Goal: Task Accomplishment & Management: Manage account settings

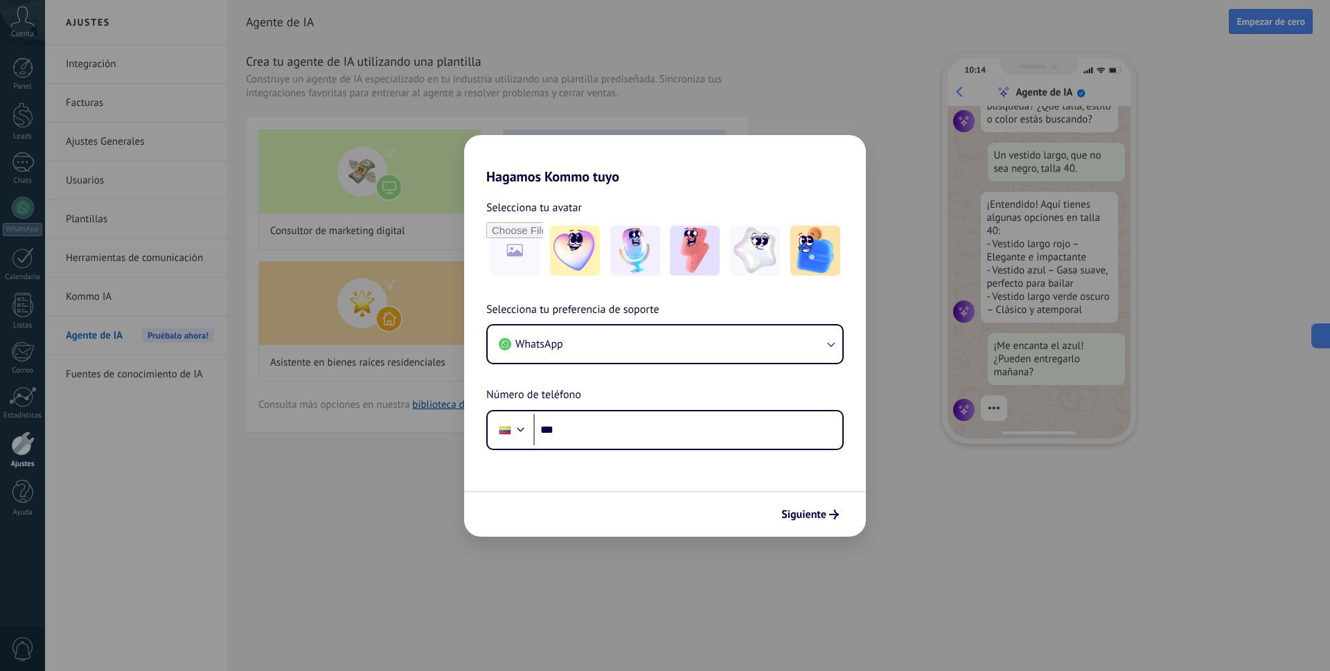
scroll to position [140, 0]
click at [668, 447] on div "Phone ***" at bounding box center [664, 430] width 357 height 40
click at [674, 433] on input "***" at bounding box center [687, 430] width 309 height 32
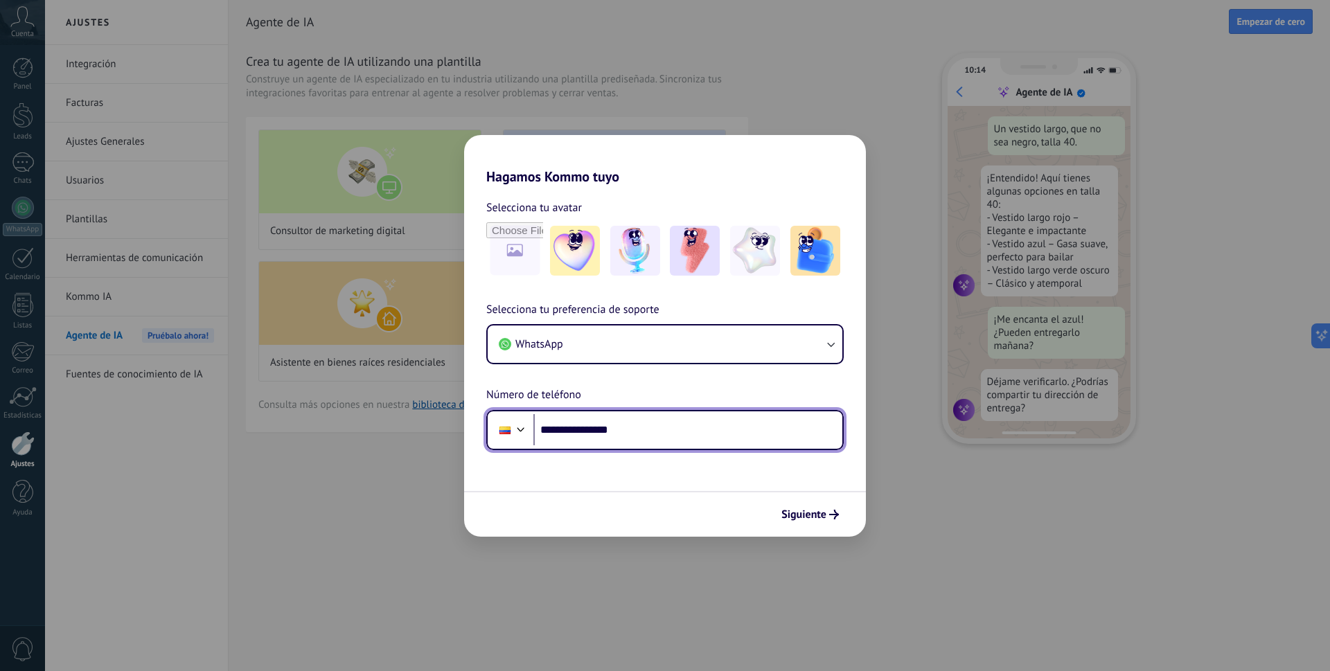
type input "**********"
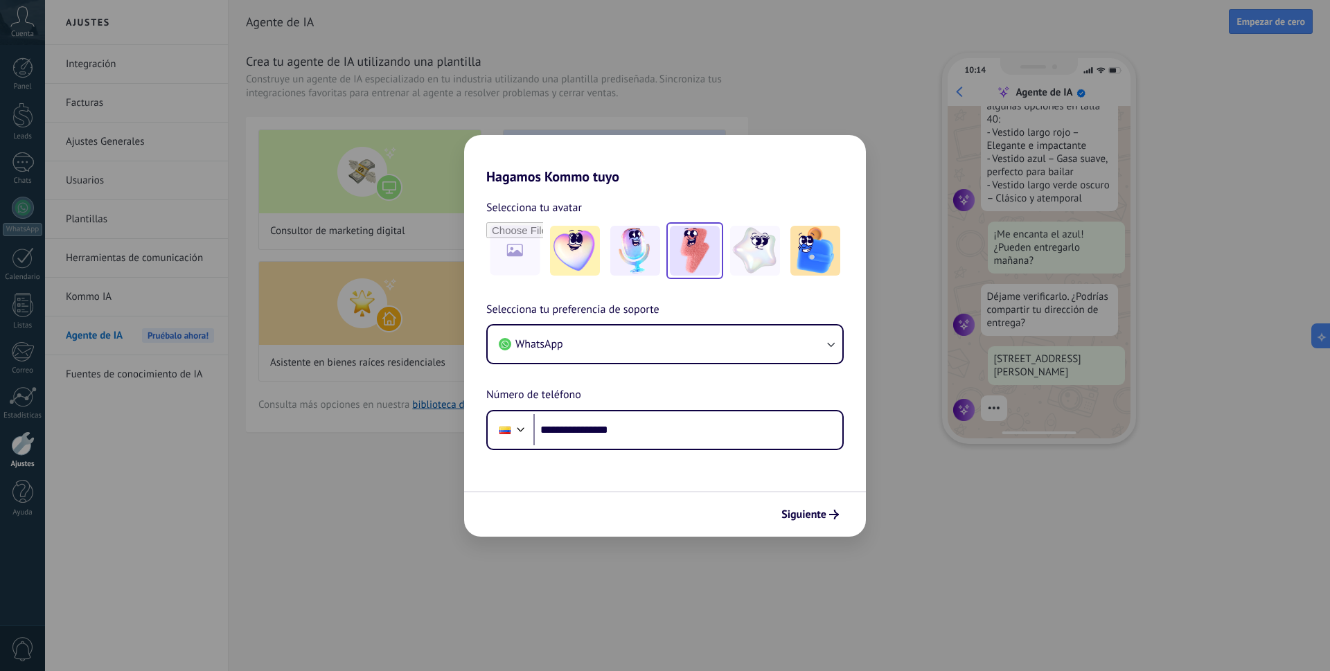
scroll to position [251, 0]
click at [695, 260] on img at bounding box center [695, 251] width 50 height 50
click at [658, 247] on img at bounding box center [635, 251] width 50 height 50
click at [569, 273] on img at bounding box center [575, 251] width 50 height 50
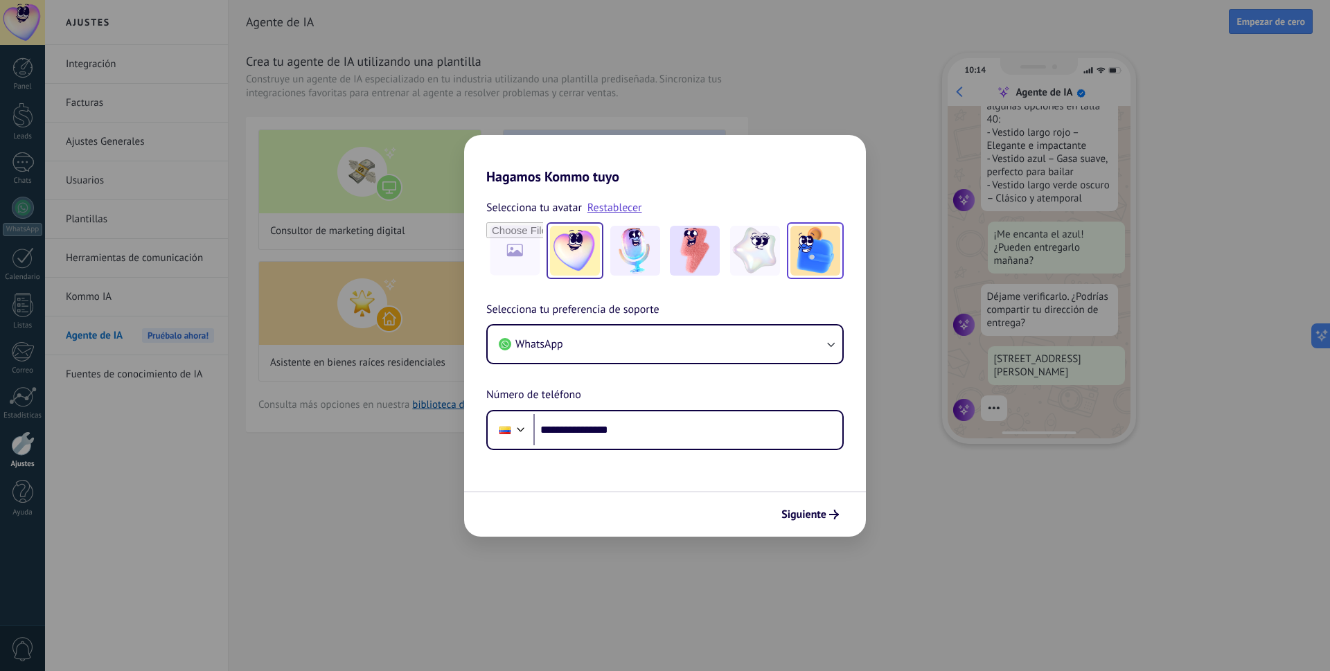
click at [814, 260] on img at bounding box center [815, 251] width 50 height 50
click at [820, 516] on span "Siguiente" at bounding box center [803, 515] width 45 height 10
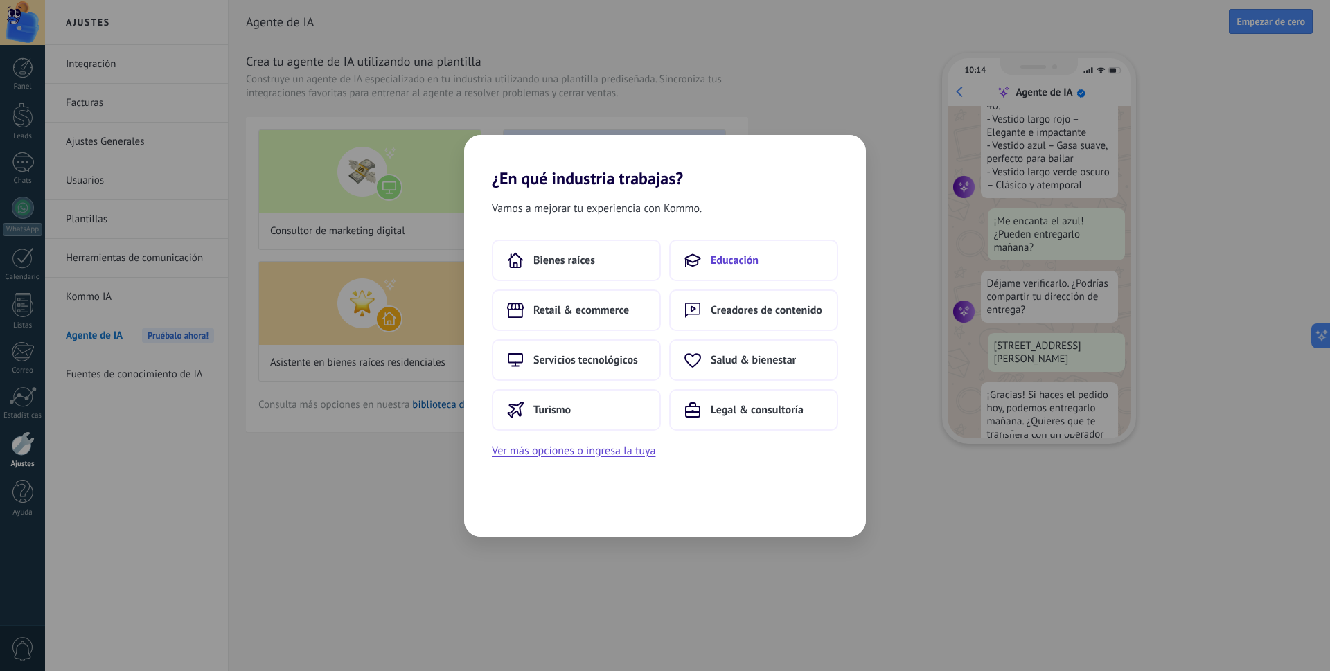
scroll to position [318, 0]
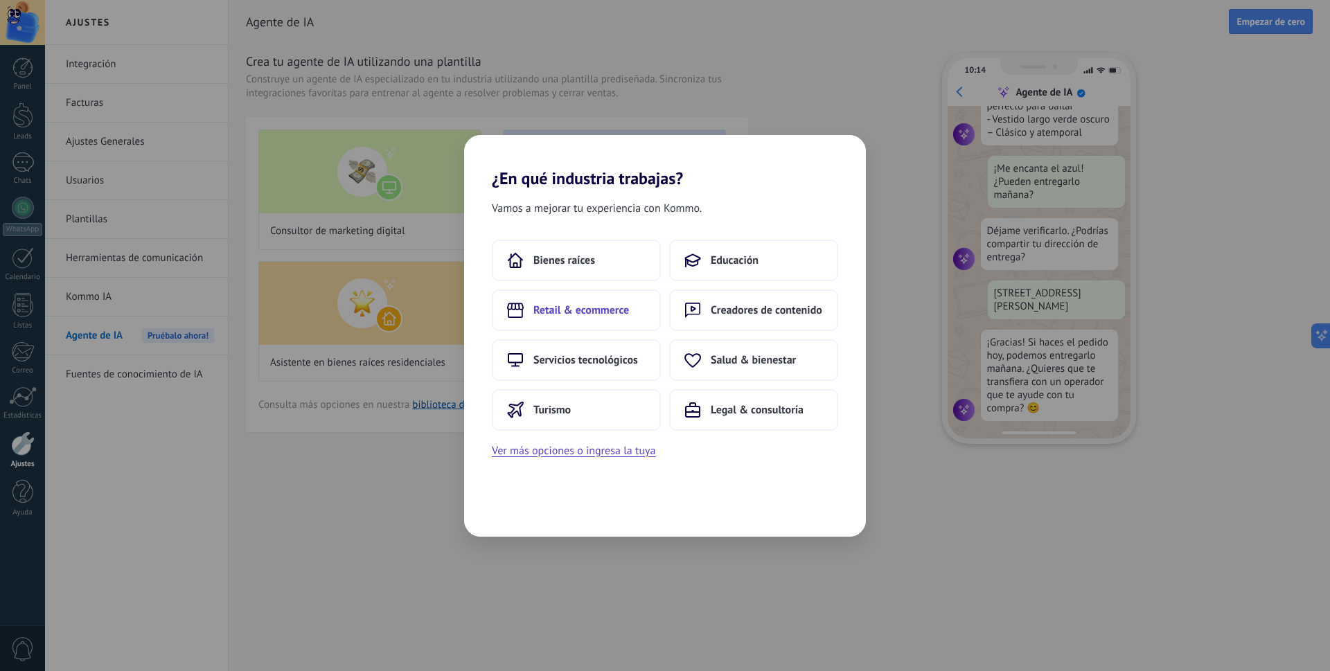
click at [623, 316] on span "Retail & ecommerce" at bounding box center [581, 310] width 96 height 14
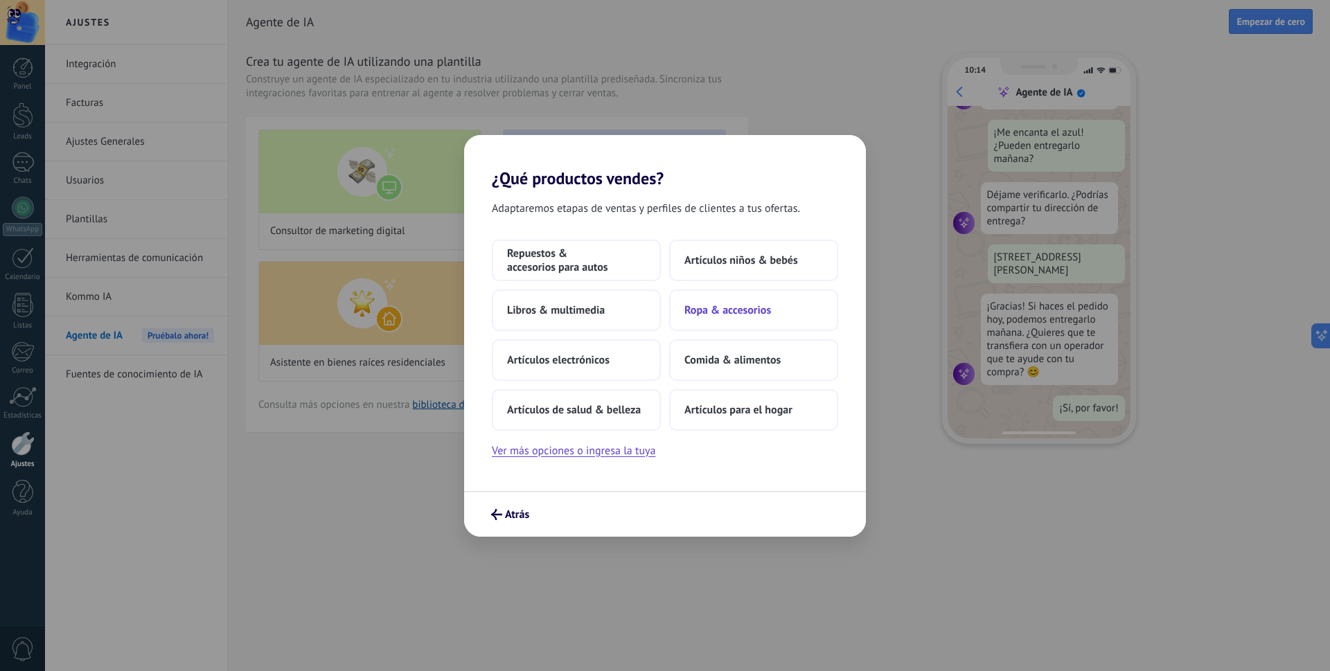
scroll to position [354, 0]
click at [707, 313] on span "Ropa & accesorios" at bounding box center [727, 310] width 87 height 14
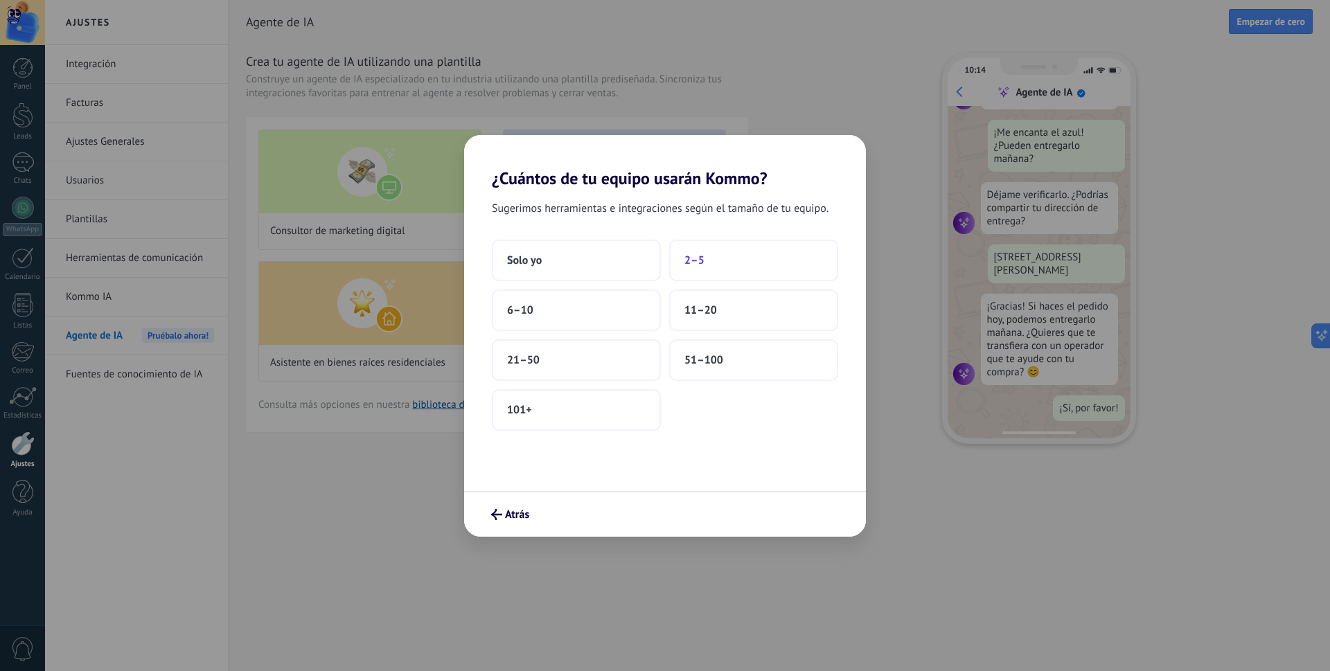
scroll to position [0, 0]
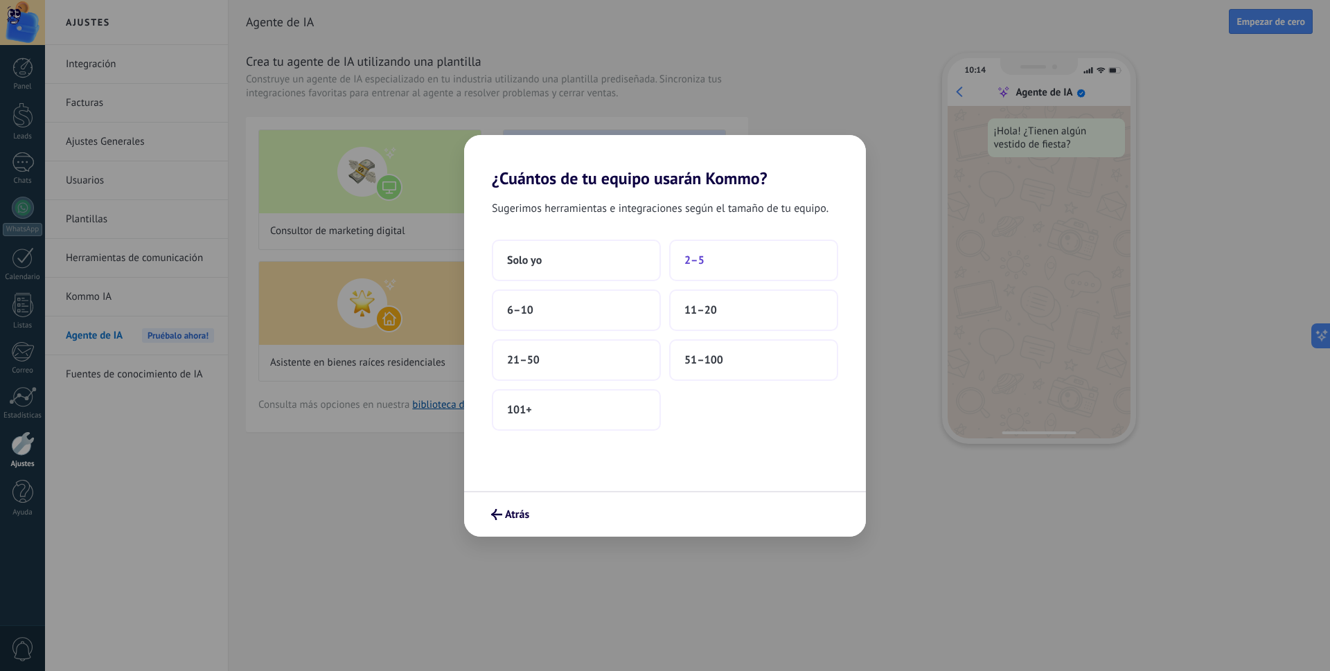
click at [690, 262] on span "2–5" at bounding box center [694, 260] width 20 height 14
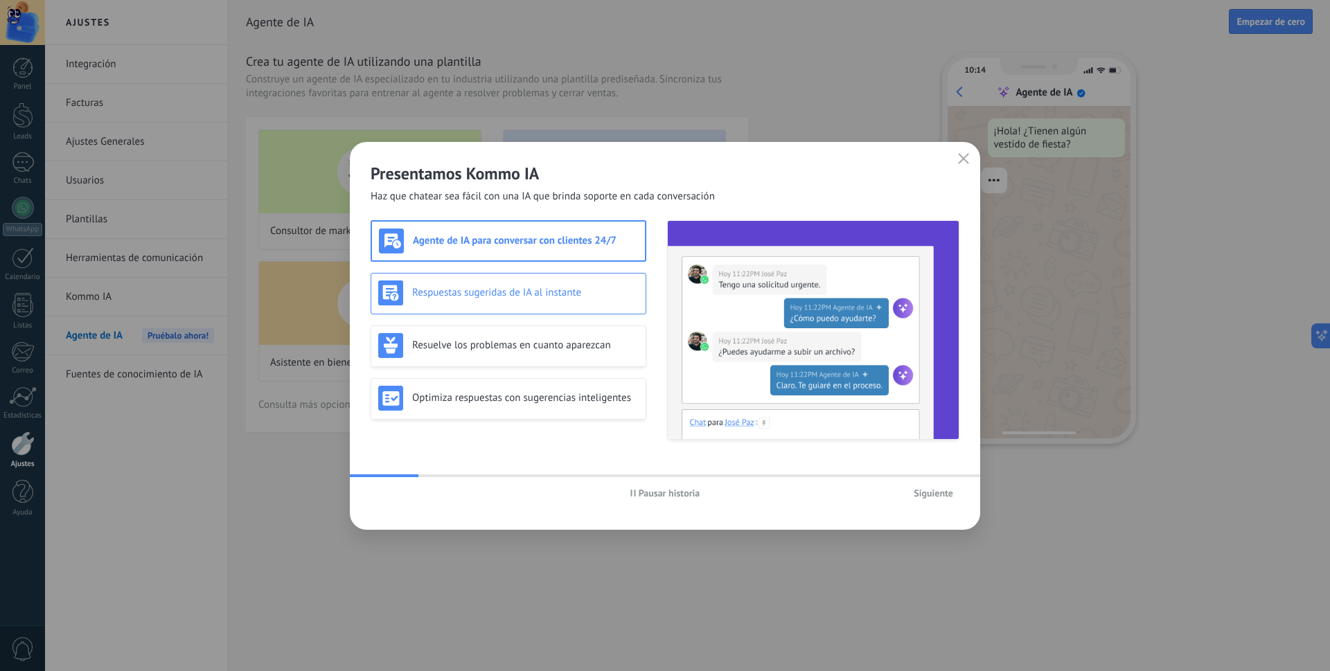
click at [474, 295] on h3 "Respuestas sugeridas de IA al instante" at bounding box center [525, 292] width 226 height 13
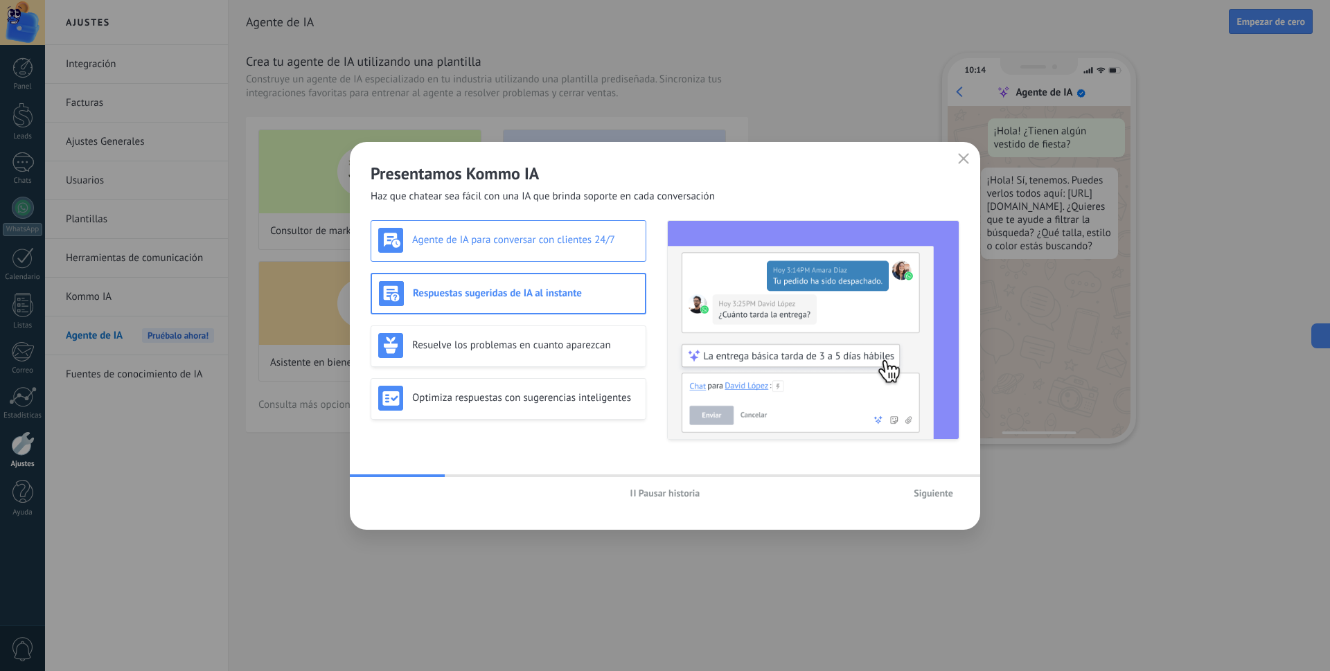
click at [537, 250] on div "Agente de IA para conversar con clientes 24/7" at bounding box center [508, 240] width 260 height 25
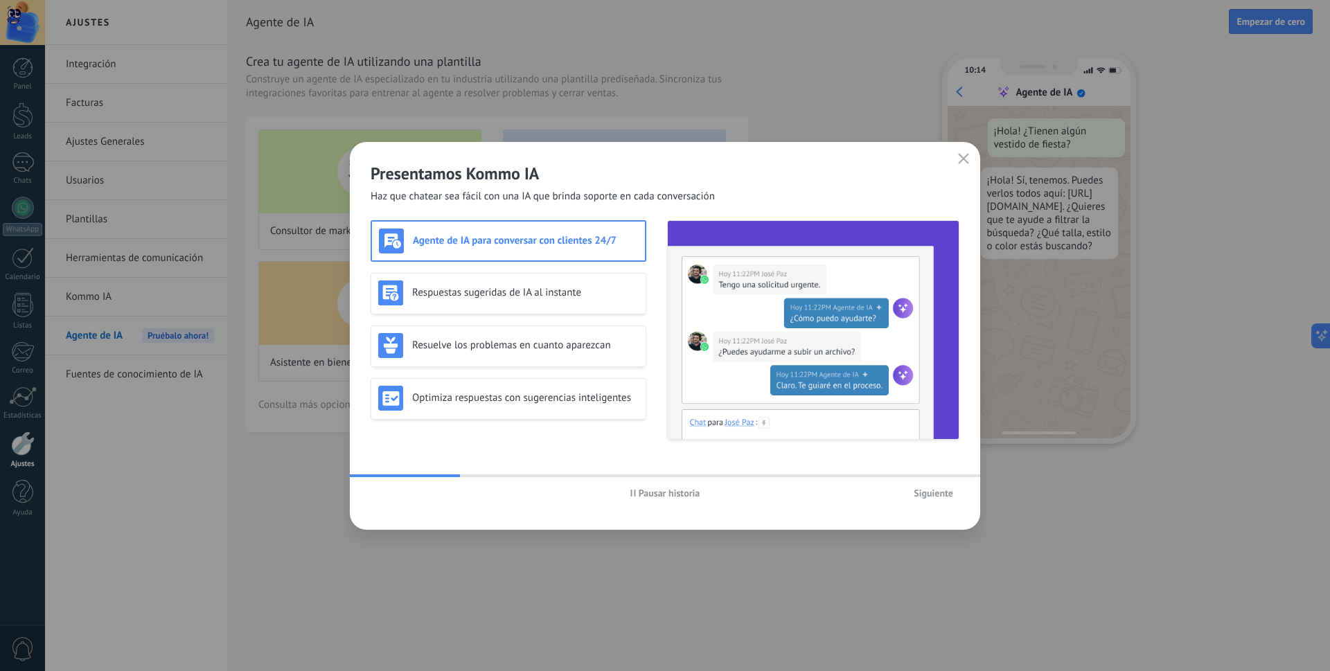
click at [949, 497] on span "Siguiente" at bounding box center [932, 493] width 39 height 10
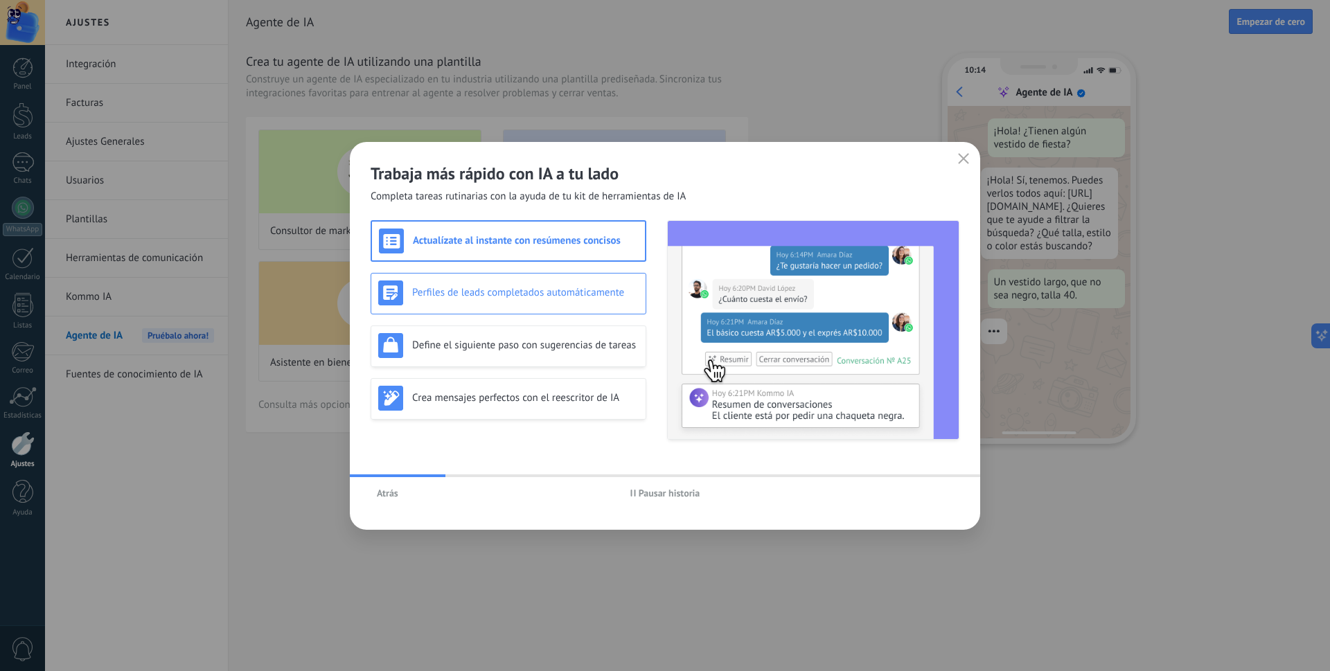
click at [521, 281] on div "Perfiles de leads completados automáticamente" at bounding box center [508, 292] width 260 height 25
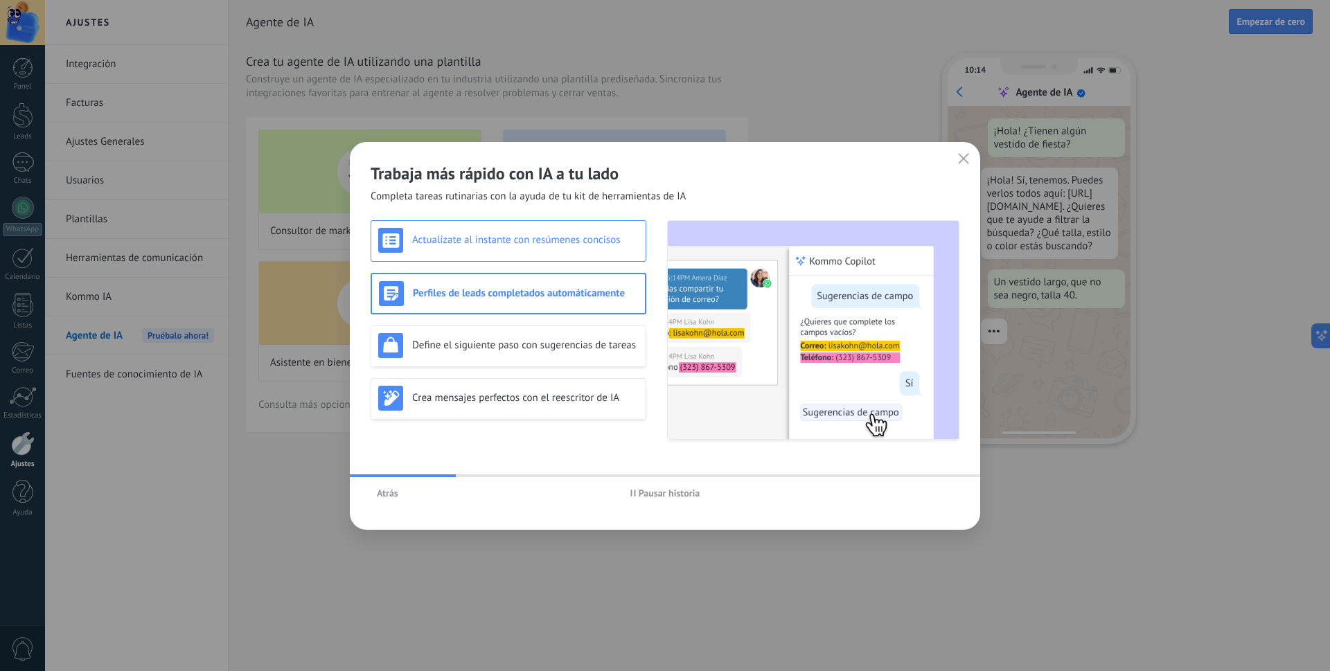
click at [536, 240] on h3 "Actualízate al instante con resúmenes concisos" at bounding box center [525, 239] width 226 height 13
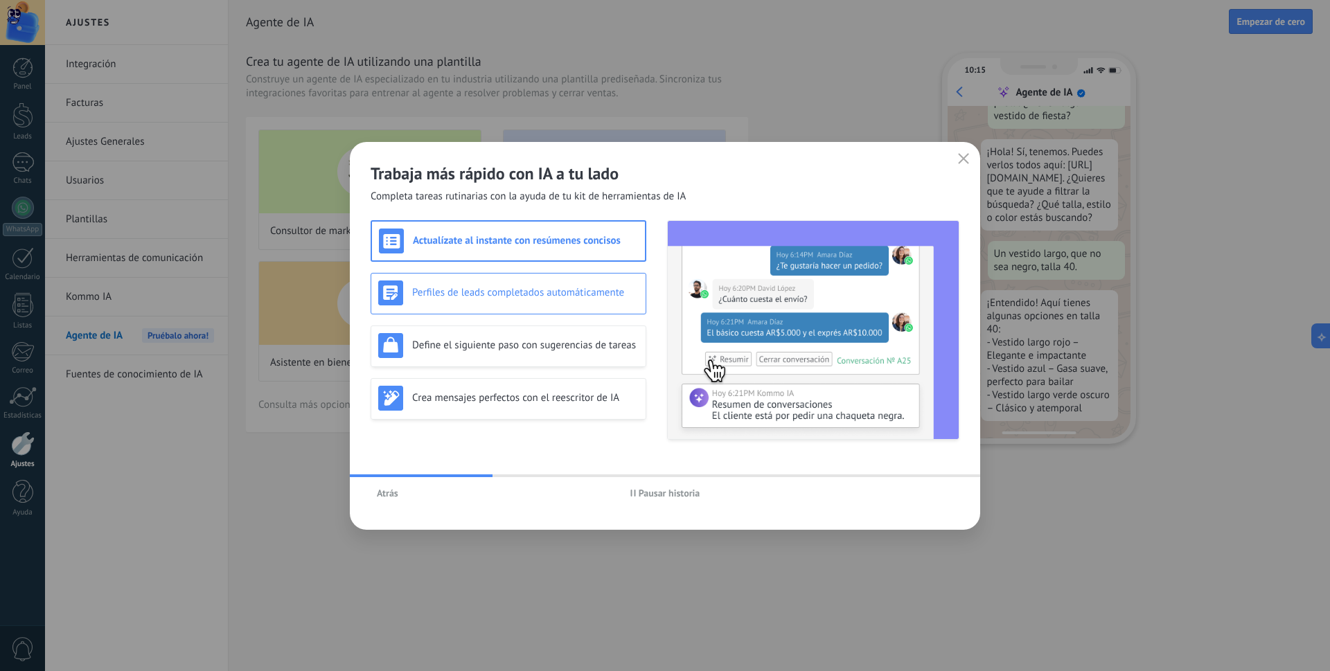
click at [595, 289] on h3 "Perfiles de leads completados automáticamente" at bounding box center [525, 292] width 226 height 13
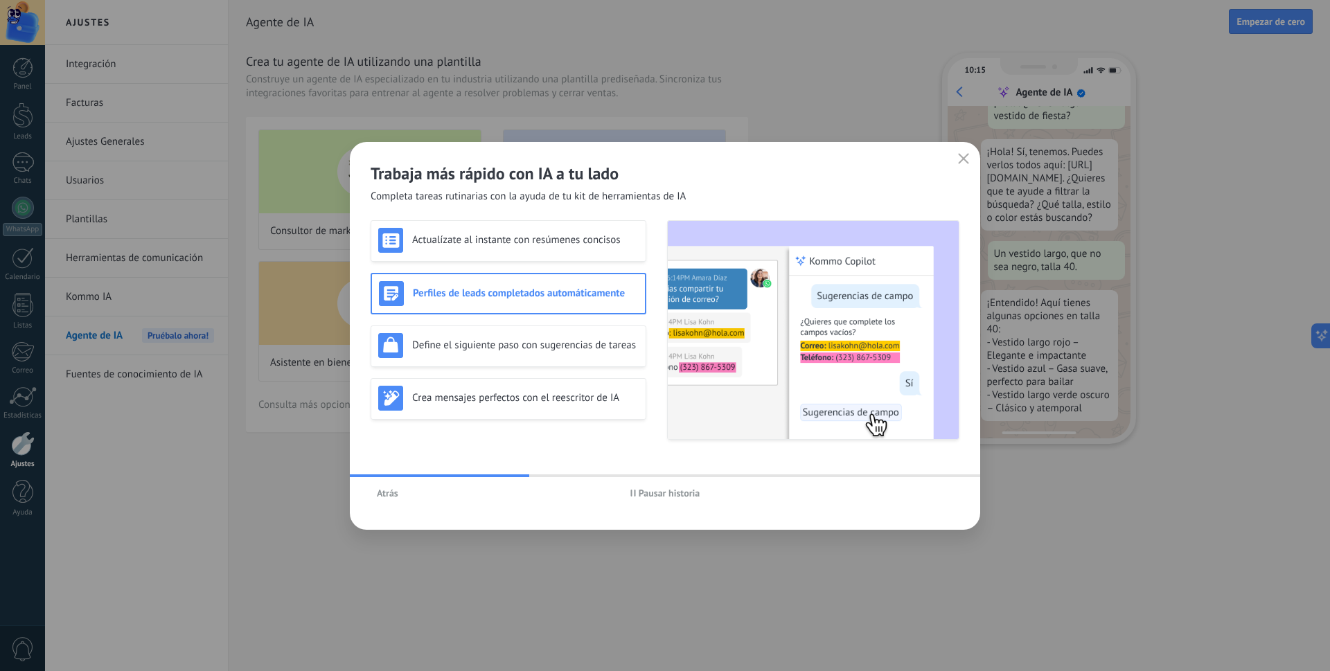
click at [635, 488] on span "Pausar historia" at bounding box center [665, 493] width 70 height 10
click at [635, 492] on icon "button" at bounding box center [634, 493] width 6 height 7
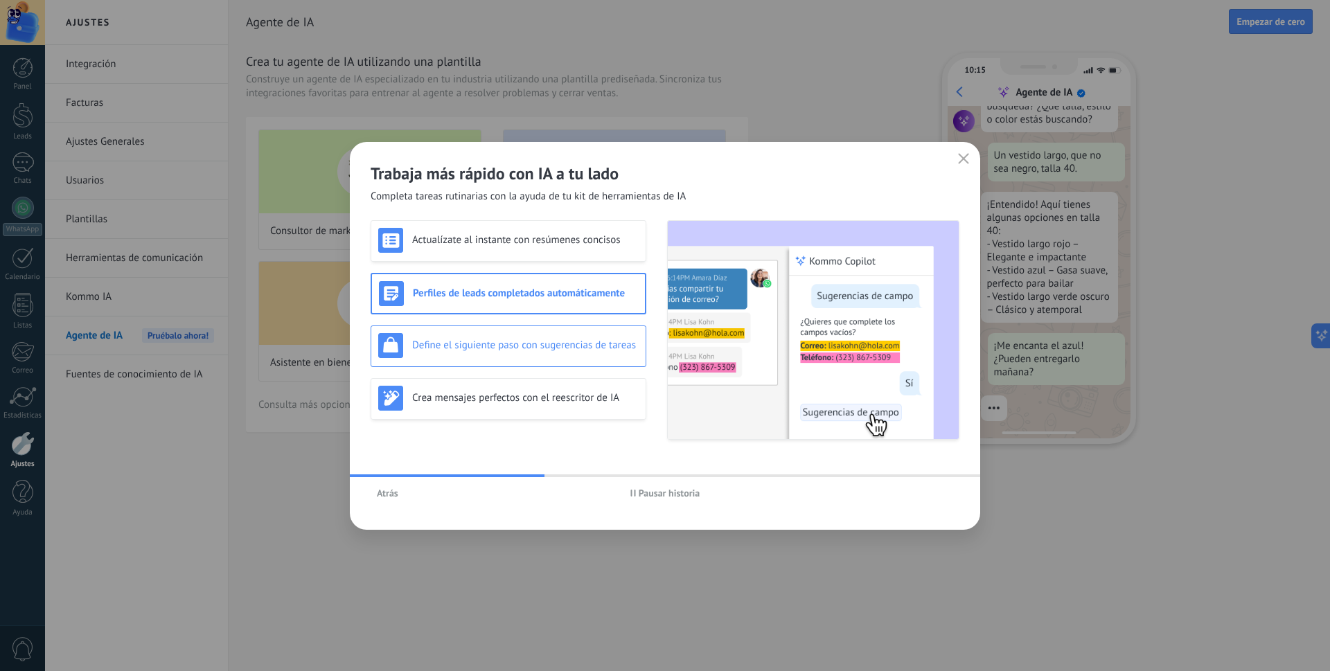
scroll to position [140, 0]
click at [527, 228] on div "Actualízate al instante con resúmenes concisos" at bounding box center [508, 240] width 260 height 25
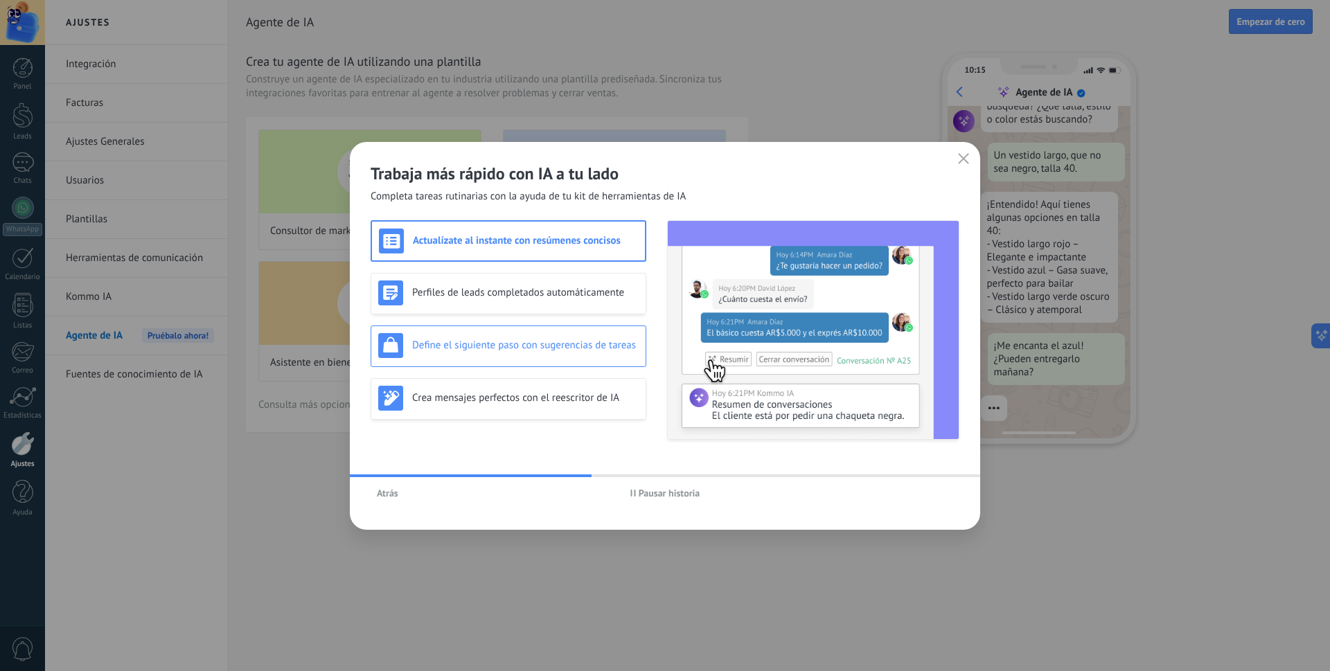
click at [533, 337] on div "Define el siguiente paso con sugerencias de tareas" at bounding box center [508, 345] width 260 height 25
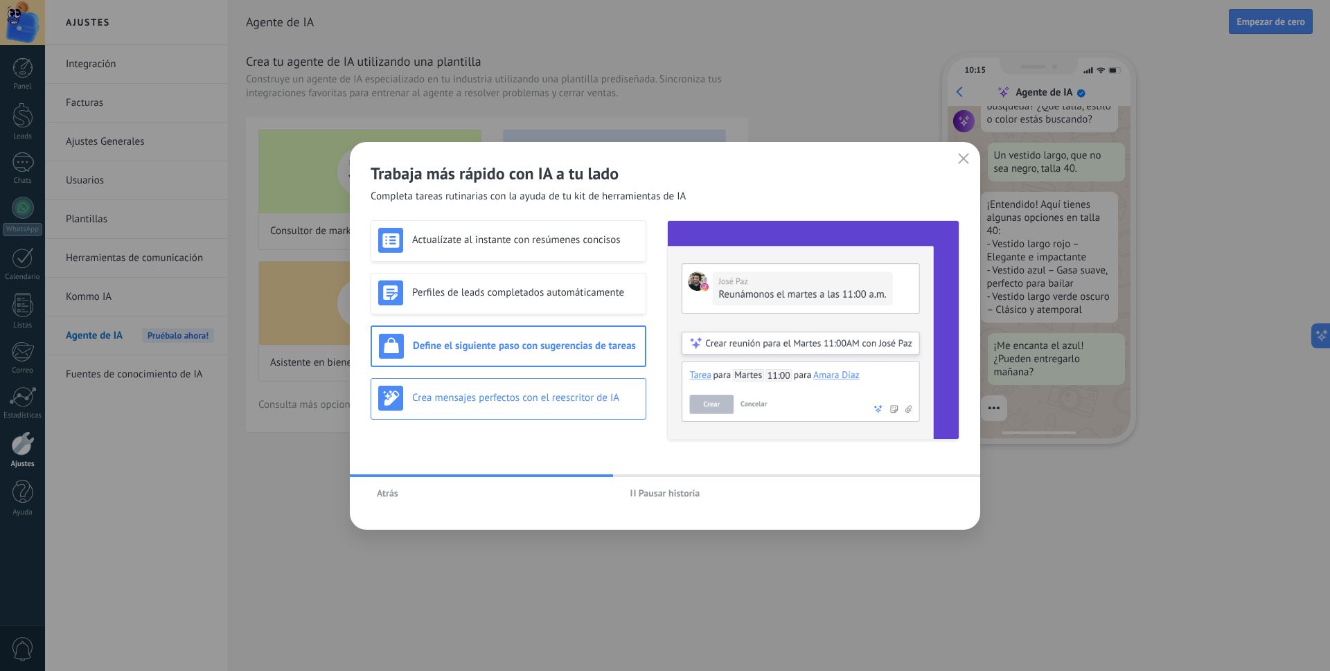
click at [536, 411] on div "Crea mensajes perfectos con el reescritor de IA" at bounding box center [508, 399] width 276 height 42
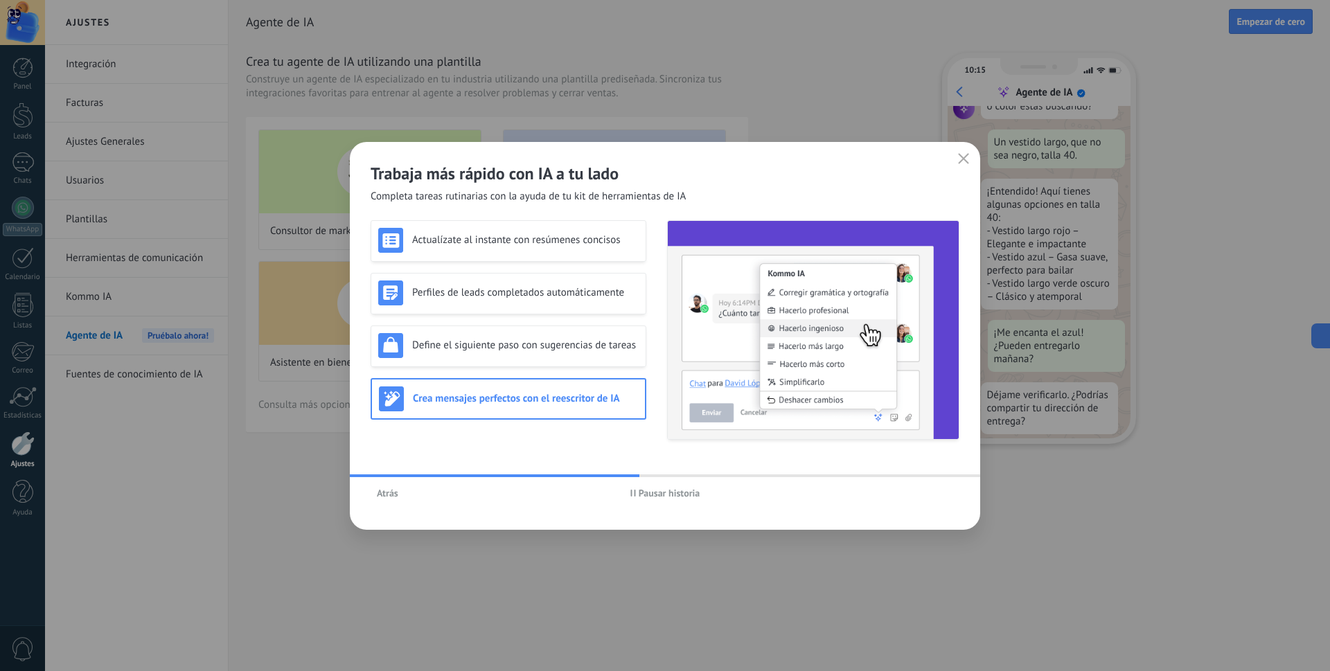
scroll to position [166, 0]
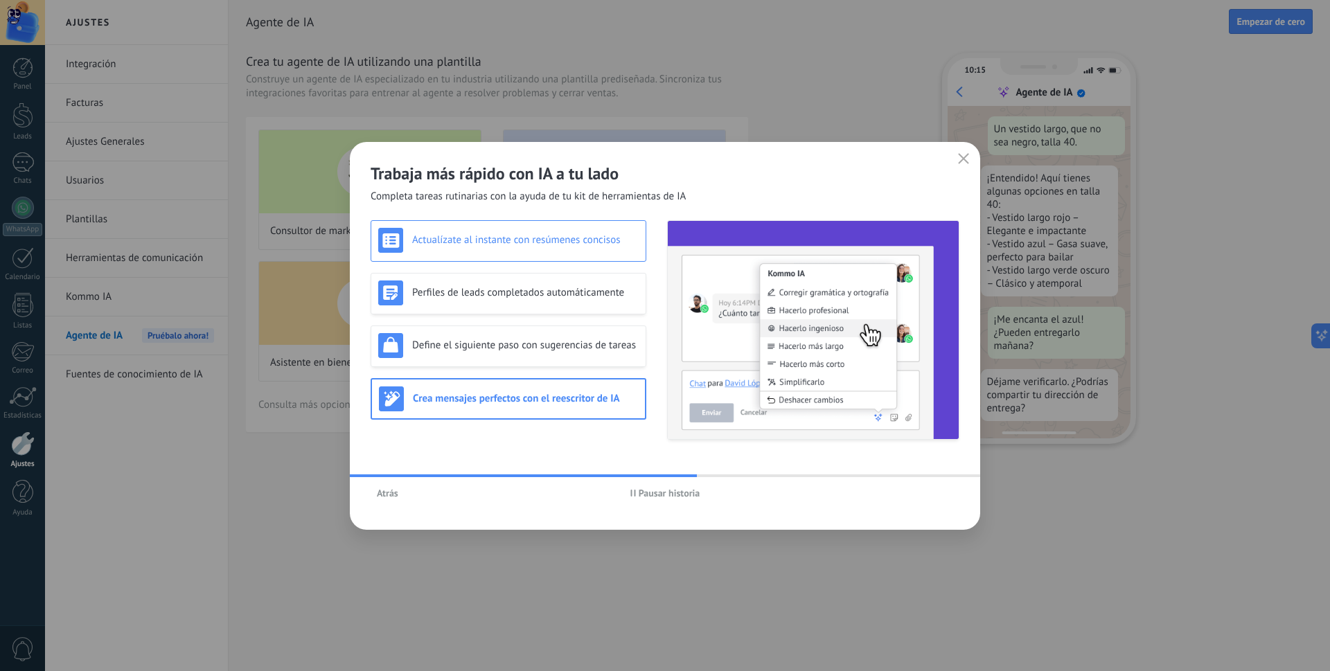
click at [571, 244] on h3 "Actualízate al instante con resúmenes concisos" at bounding box center [525, 239] width 226 height 13
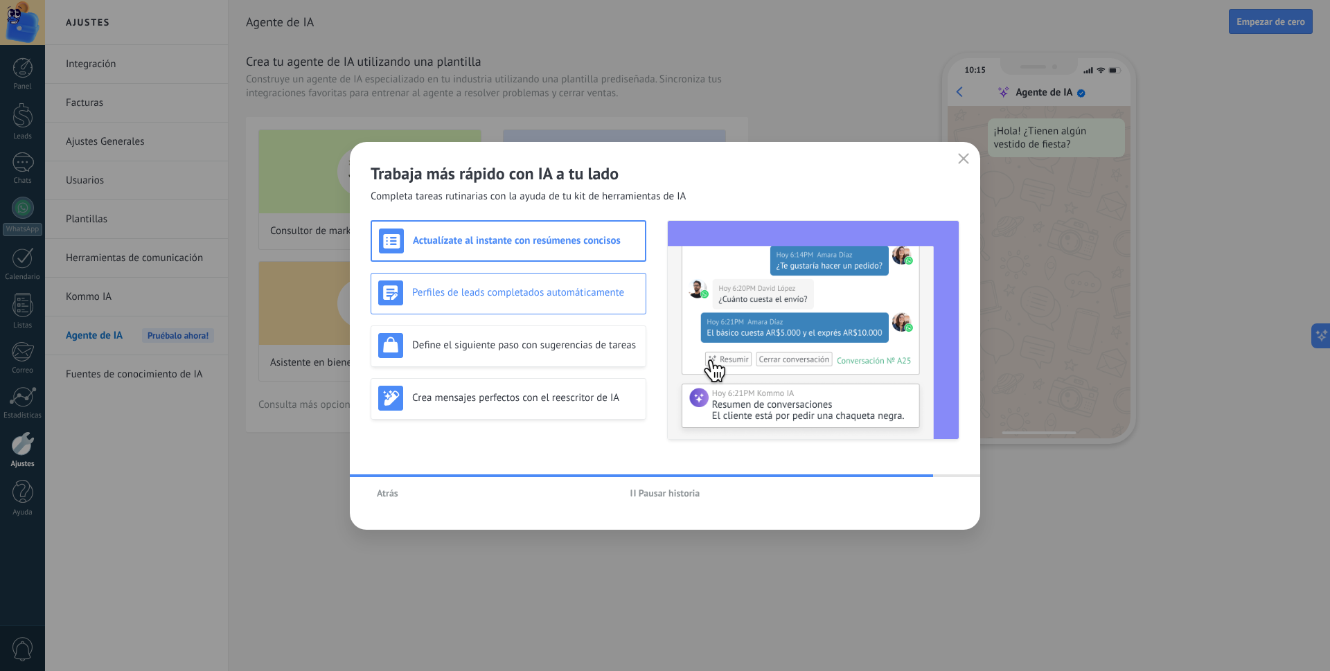
scroll to position [0, 0]
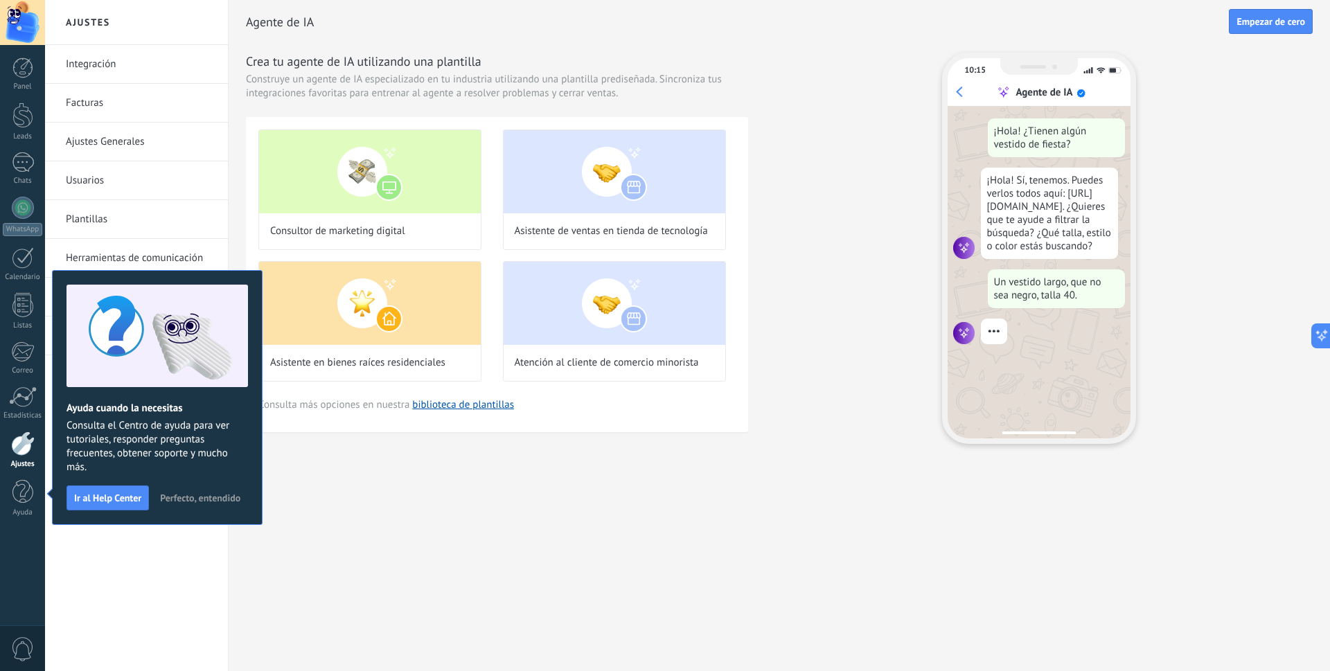
click at [230, 499] on span "Perfecto, entendido" at bounding box center [200, 498] width 80 height 10
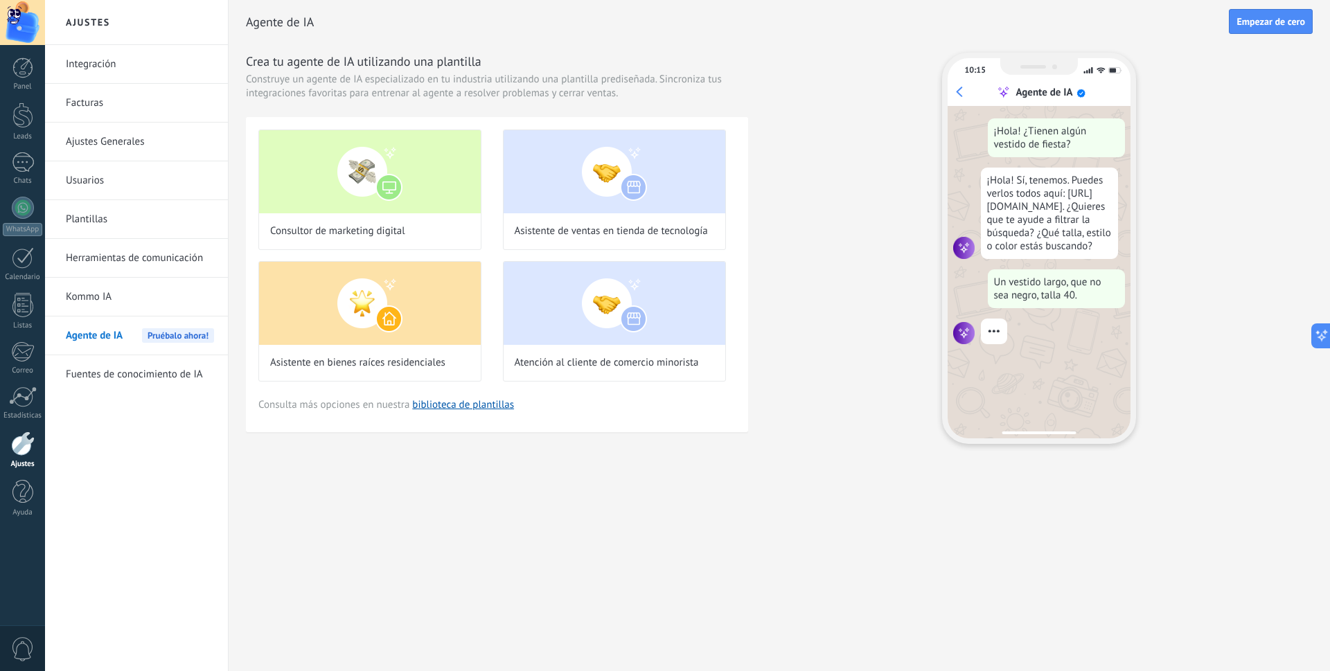
click at [127, 294] on link "Kommo IA" at bounding box center [140, 297] width 148 height 39
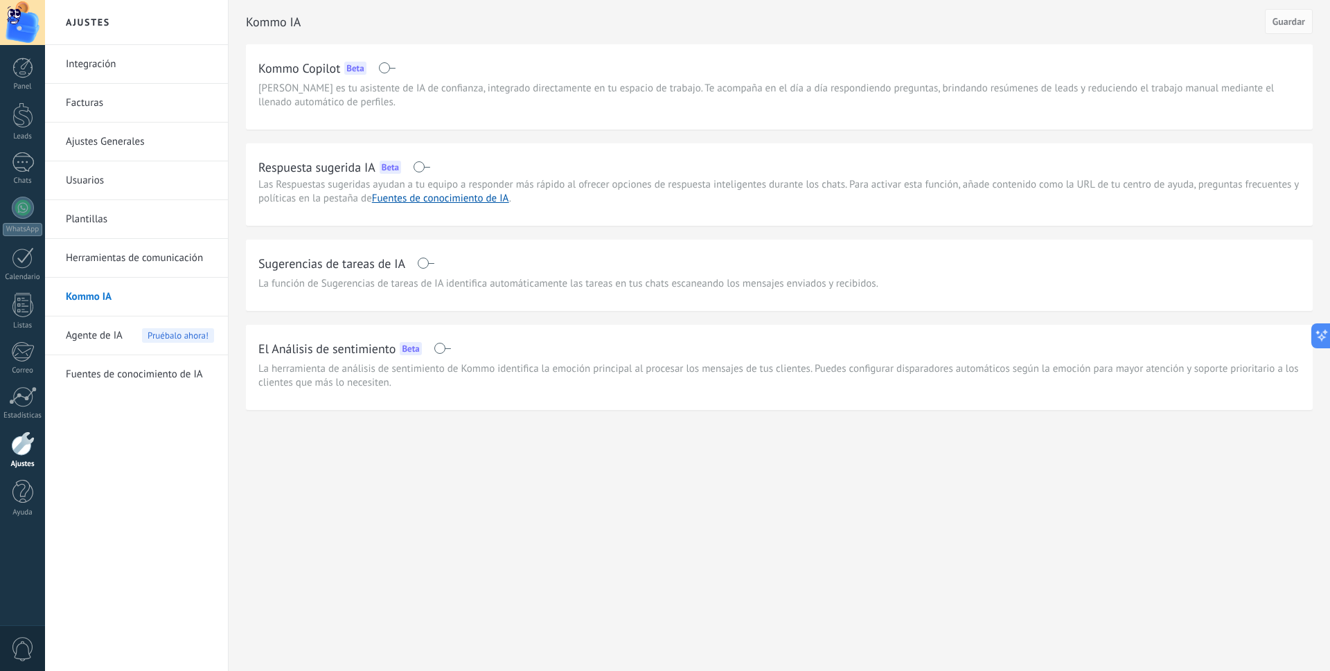
click at [141, 67] on link "Integración" at bounding box center [140, 64] width 148 height 39
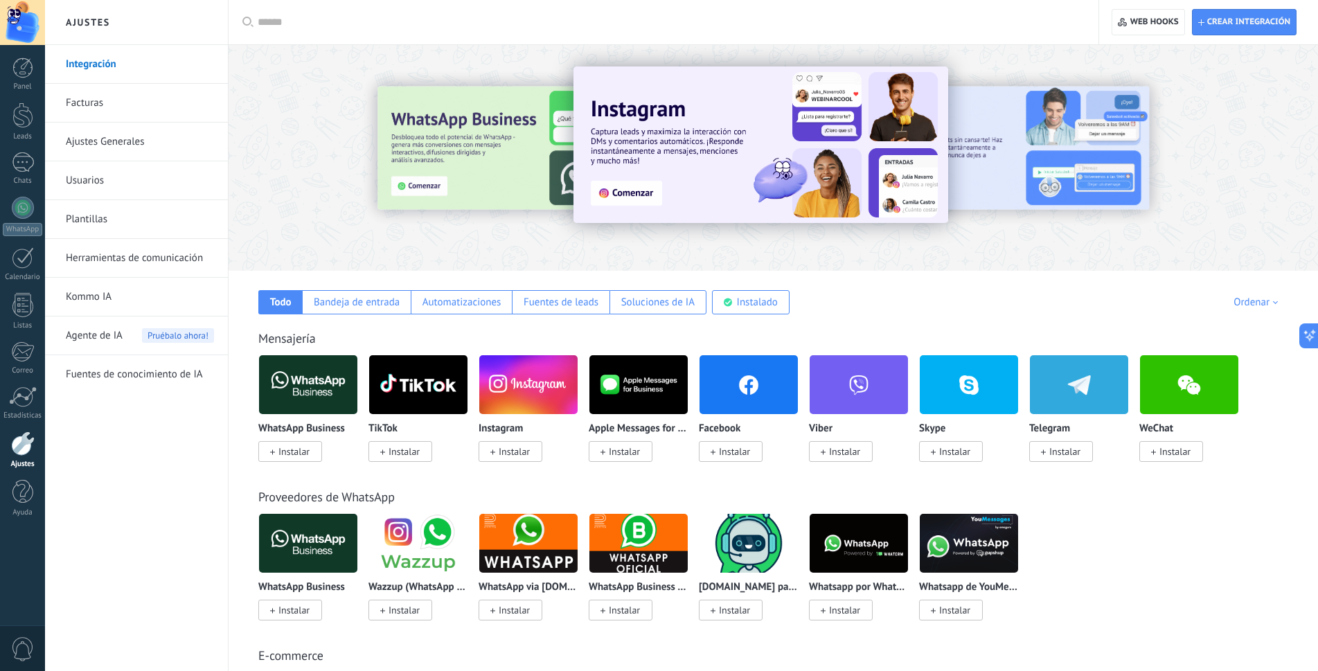
click at [430, 173] on div at bounding box center [434, 157] width 303 height 125
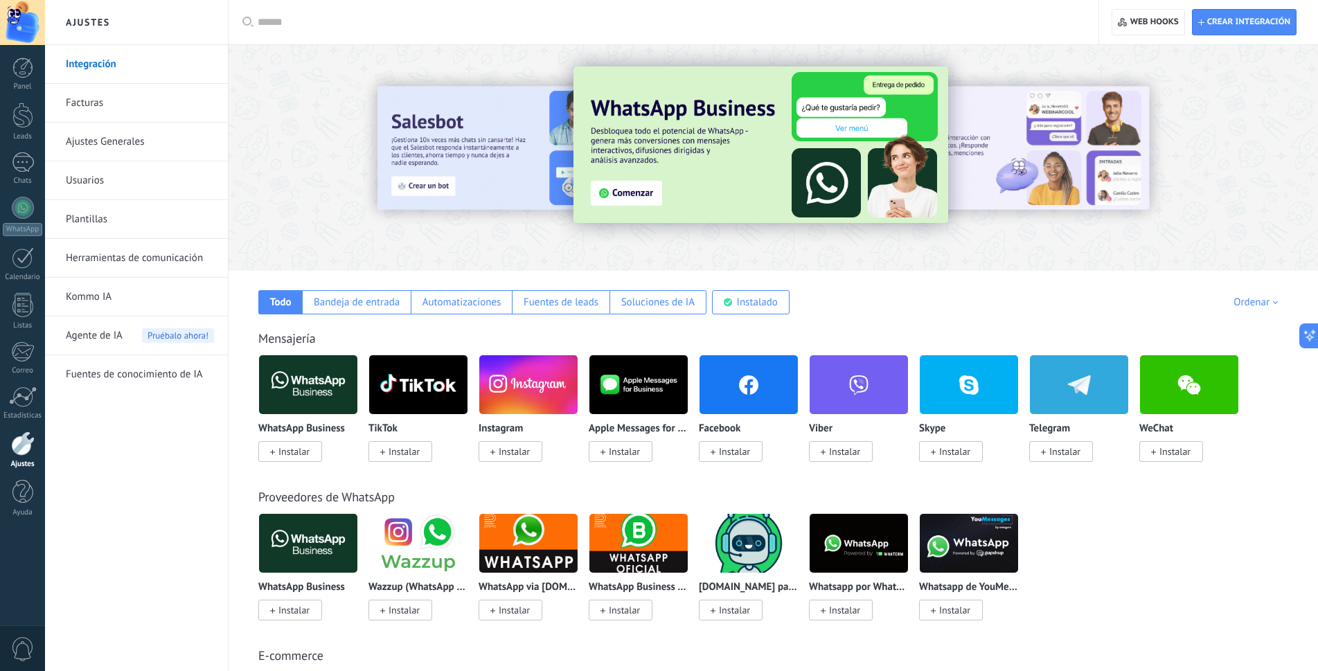
click at [850, 161] on img at bounding box center [760, 144] width 375 height 156
click at [611, 193] on img at bounding box center [760, 144] width 375 height 156
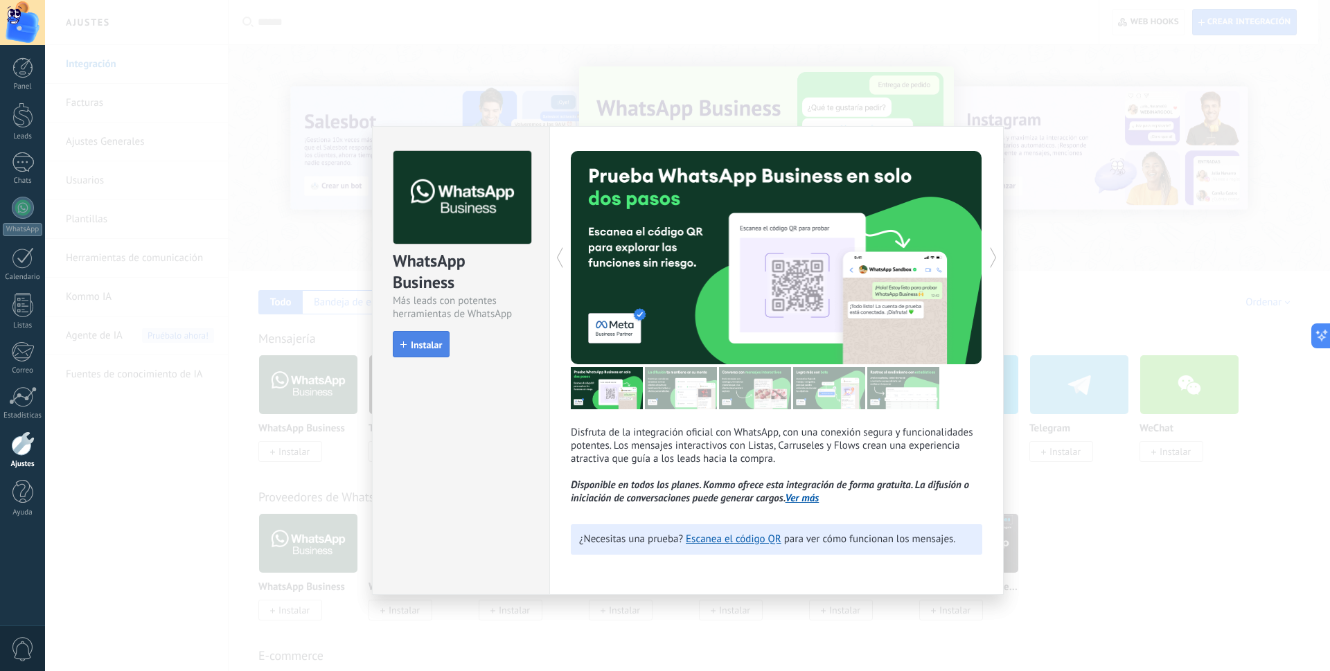
click at [410, 348] on span "Instalar" at bounding box center [421, 345] width 42 height 10
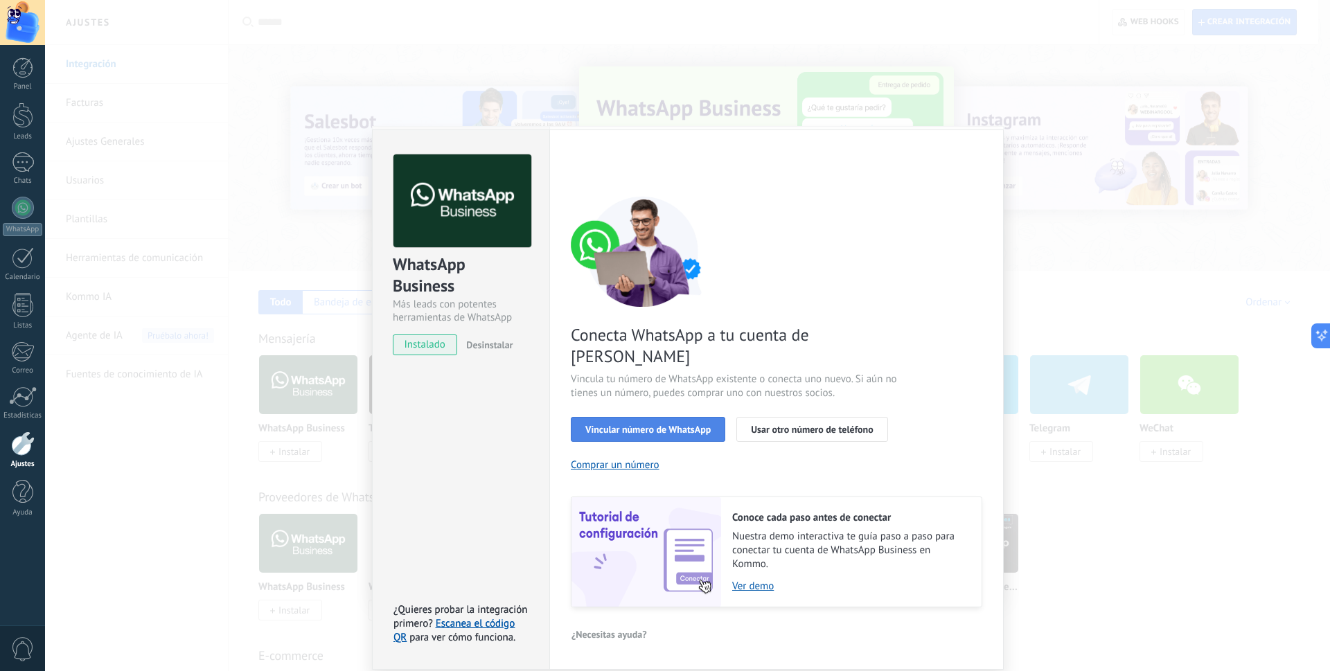
click at [674, 424] on span "Vincular número de WhatsApp" at bounding box center [647, 429] width 125 height 10
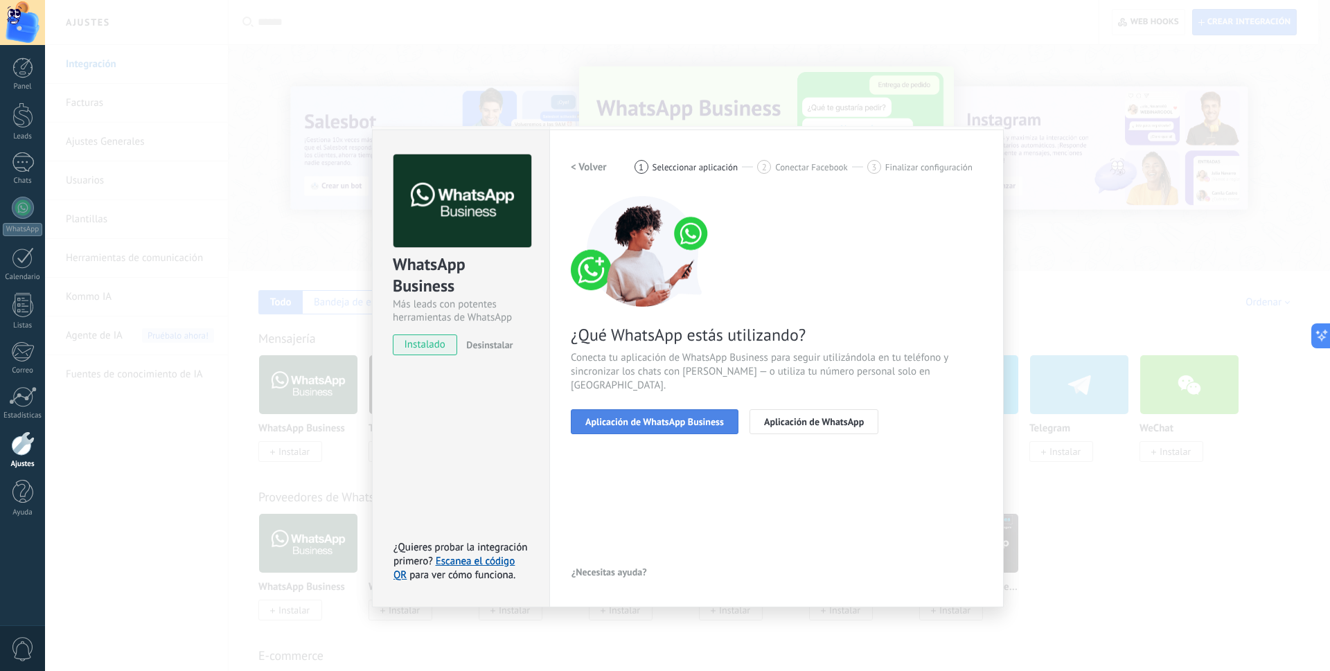
click at [676, 417] on span "Aplicación de WhatsApp Business" at bounding box center [654, 422] width 138 height 10
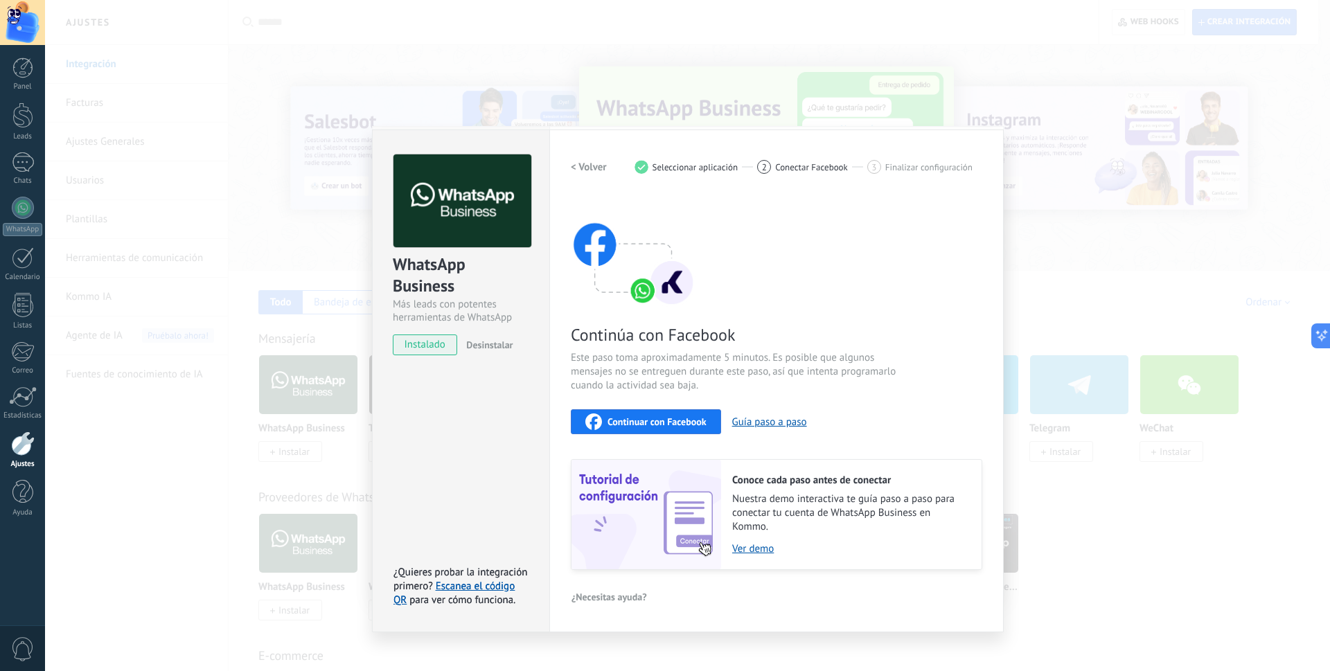
click at [683, 423] on span "Continuar con Facebook" at bounding box center [656, 422] width 99 height 10
click at [757, 548] on link "Ver demo" at bounding box center [849, 548] width 235 height 13
click at [668, 424] on span "Continuar con Facebook" at bounding box center [656, 422] width 99 height 10
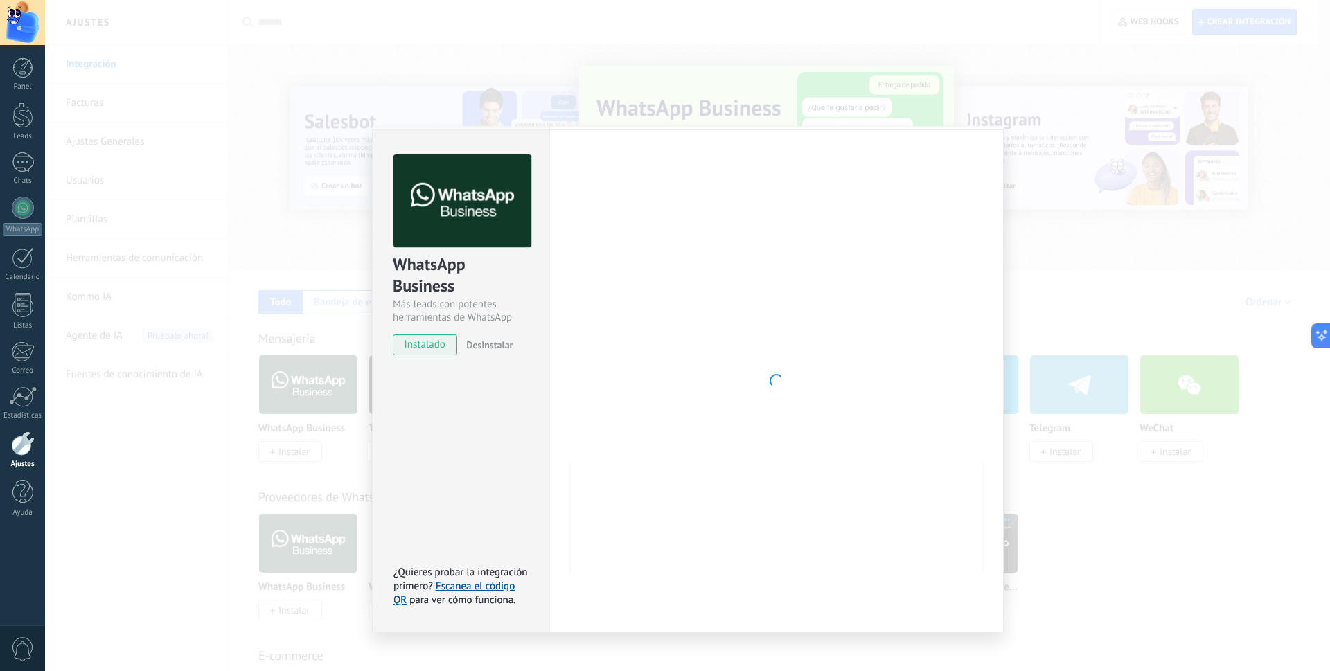
click at [121, 327] on div "WhatsApp Business Más leads con potentes herramientas de WhatsApp instalado Des…" at bounding box center [687, 335] width 1285 height 671
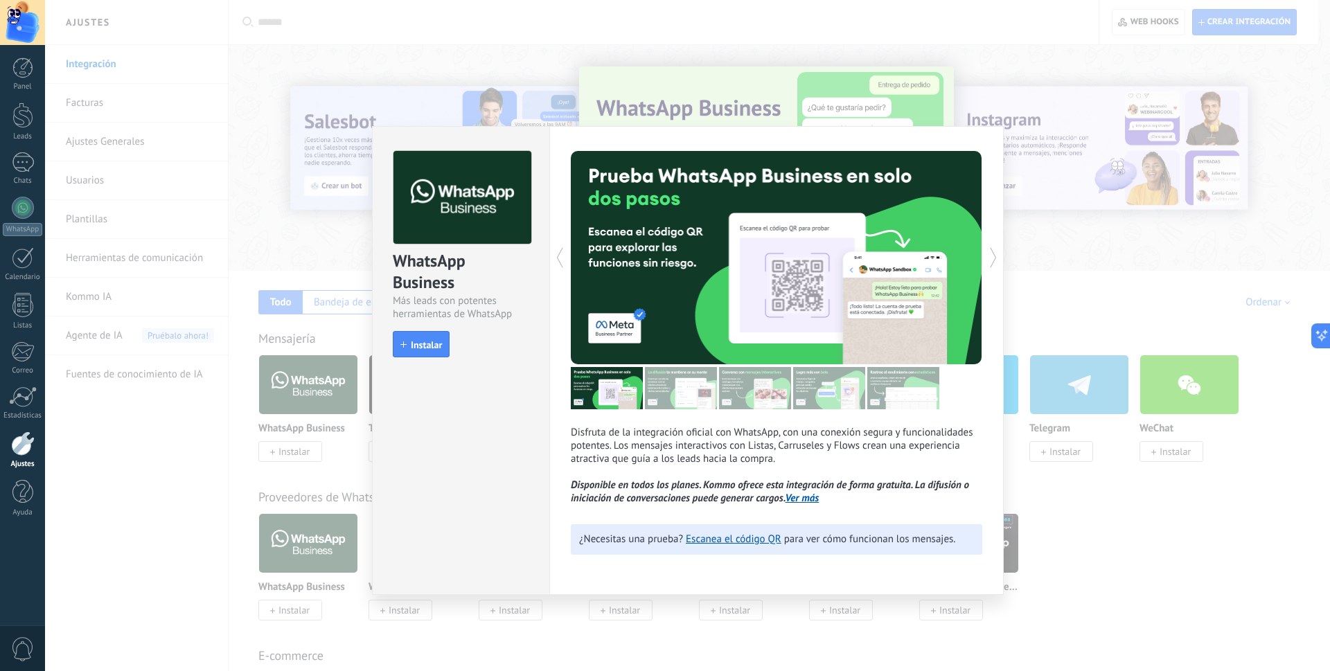
click at [187, 315] on div "WhatsApp Business Más leads con potentes herramientas de WhatsApp install Insta…" at bounding box center [687, 335] width 1285 height 671
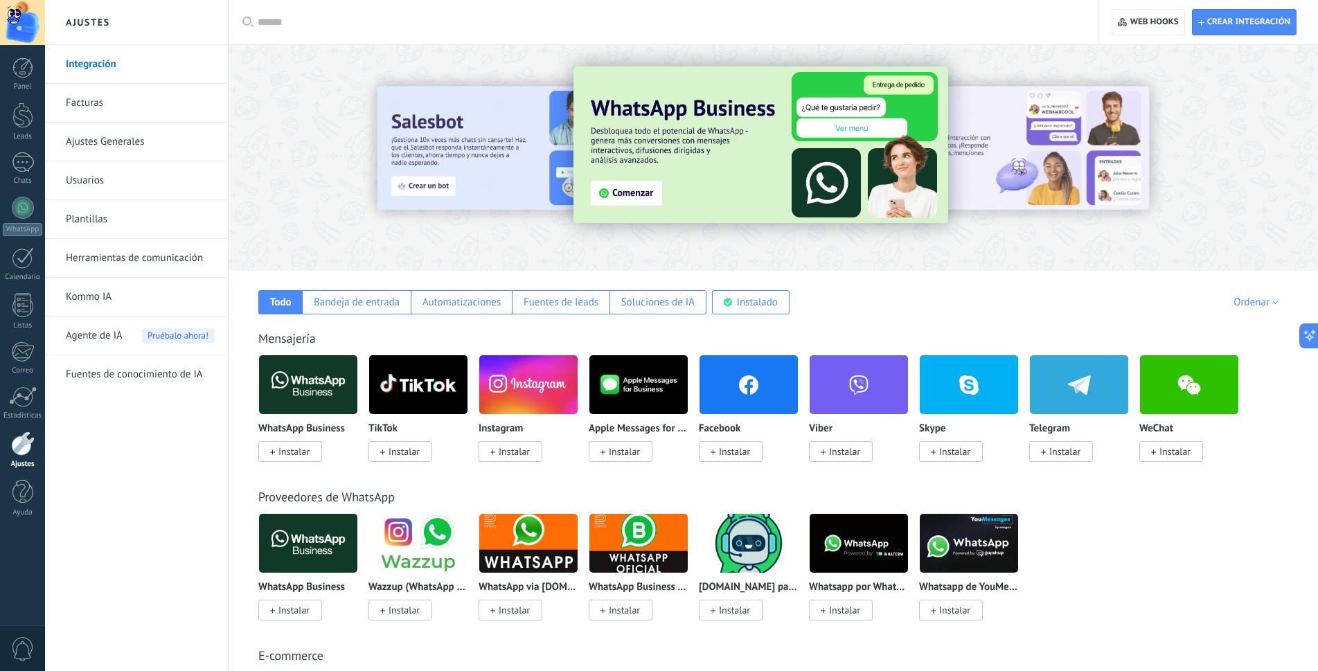
click at [82, 331] on span "Agente de IA" at bounding box center [94, 335] width 57 height 39
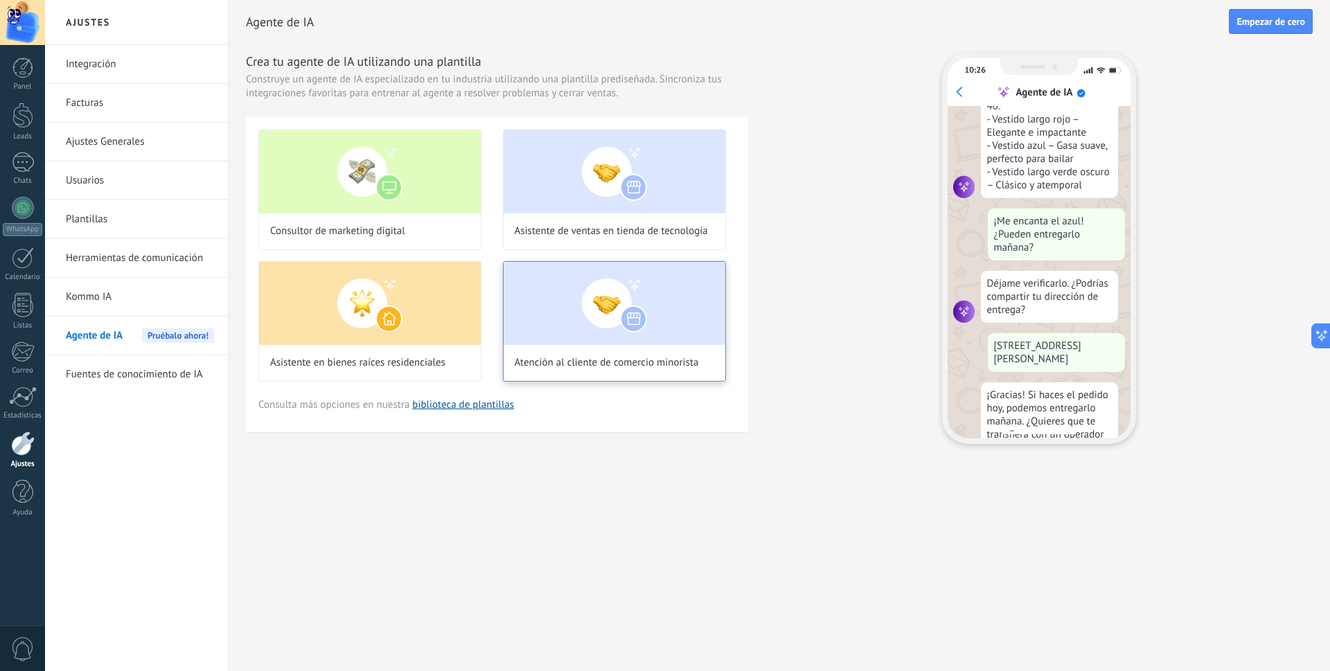
scroll to position [318, 0]
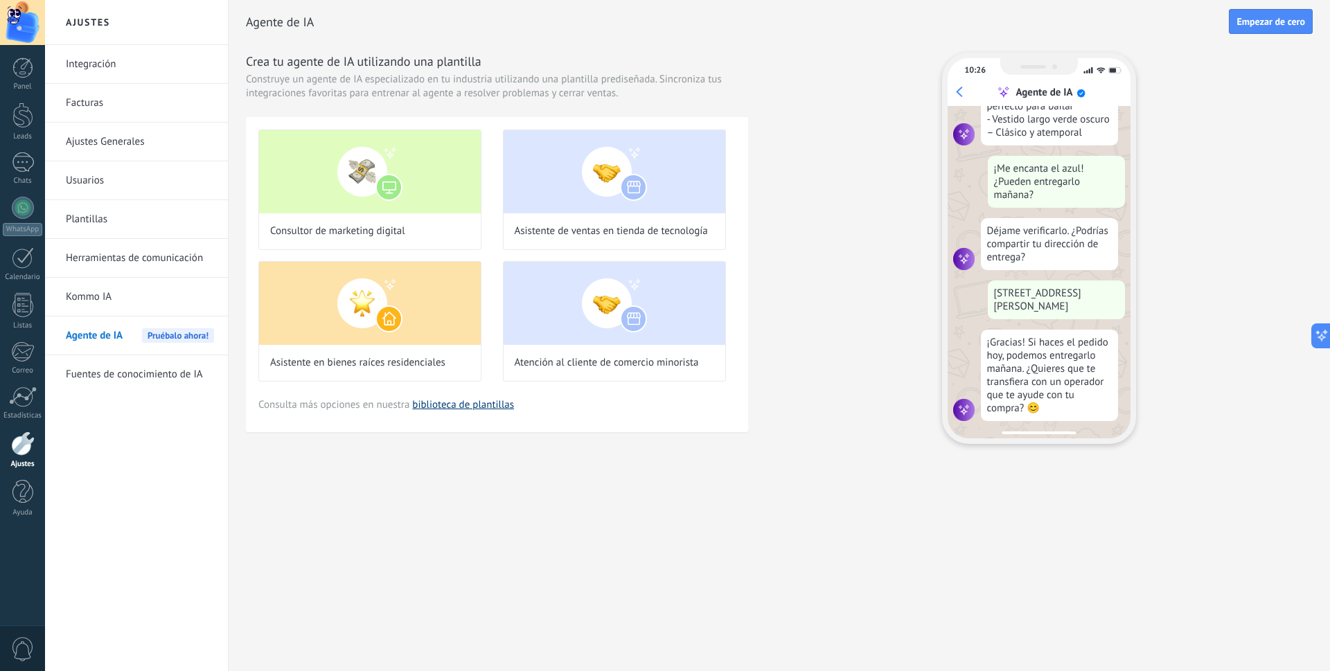
click at [490, 402] on link "biblioteca de plantillas" at bounding box center [463, 404] width 102 height 13
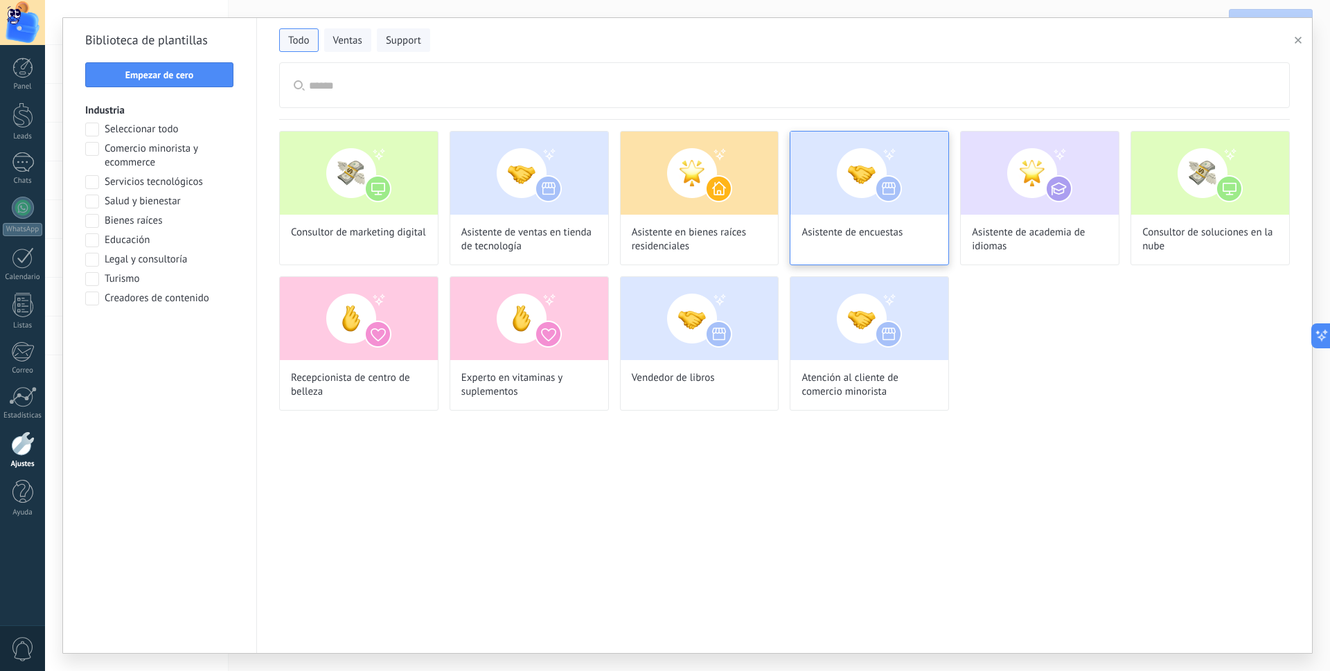
scroll to position [0, 0]
click at [877, 352] on img at bounding box center [869, 318] width 158 height 83
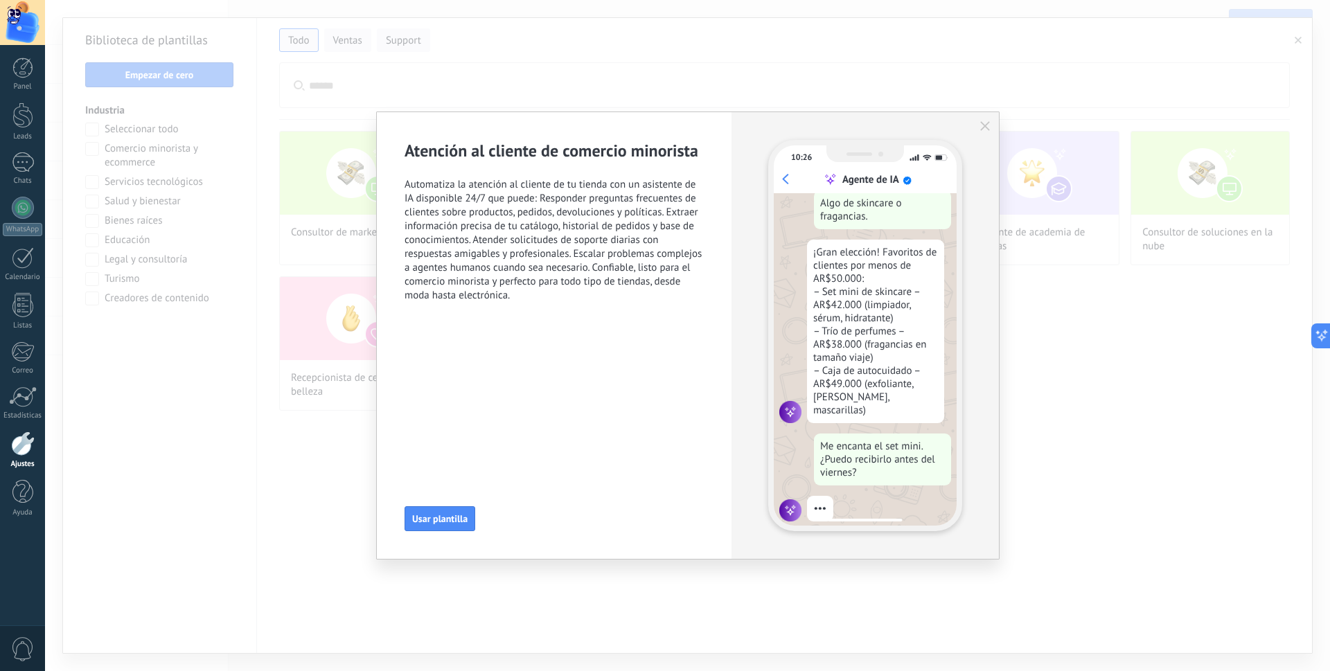
scroll to position [166, 0]
click at [345, 53] on div "Atención al cliente de comercio minorista Automatiza la atención al cliente de …" at bounding box center [687, 335] width 1285 height 671
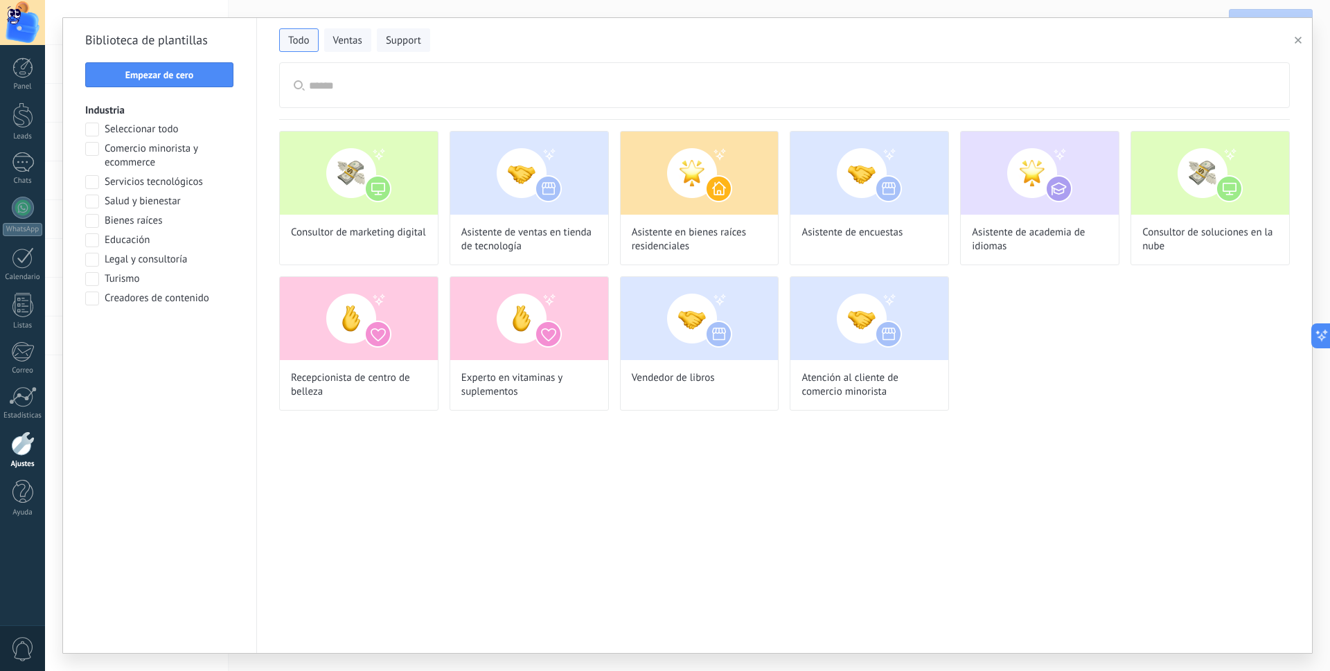
scroll to position [318, 0]
click at [349, 41] on span "Ventas" at bounding box center [347, 41] width 29 height 14
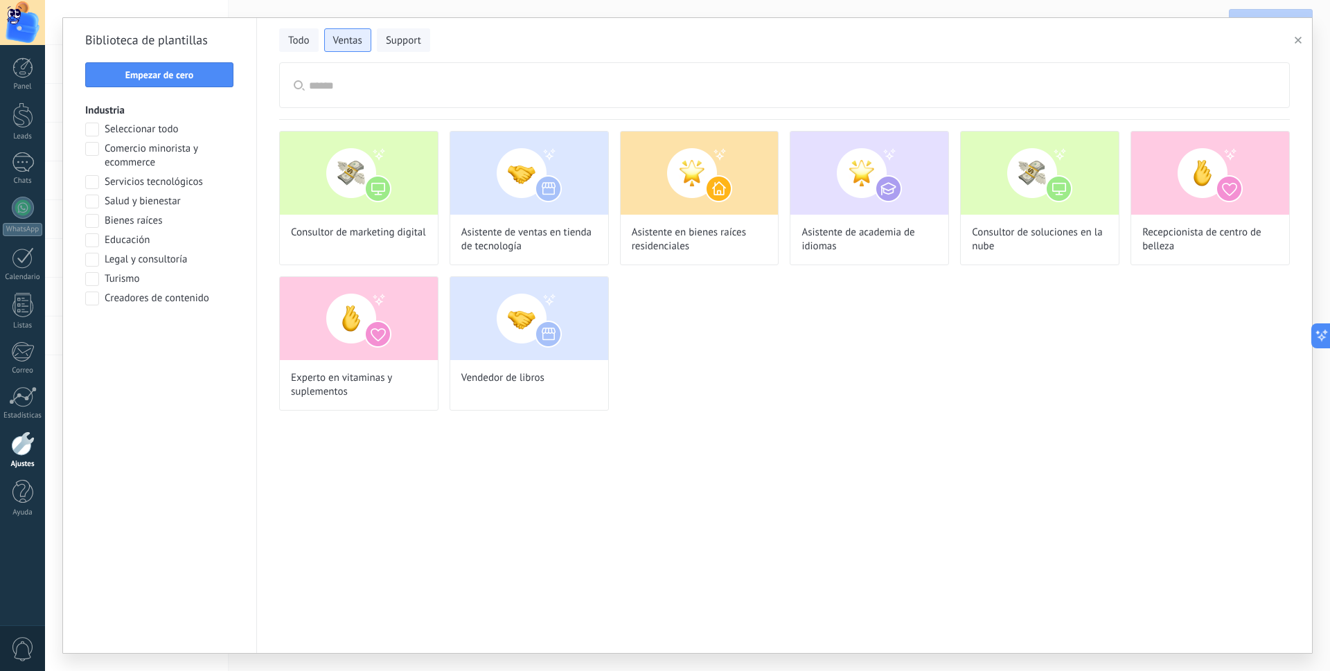
scroll to position [0, 0]
click at [482, 174] on img at bounding box center [529, 173] width 158 height 83
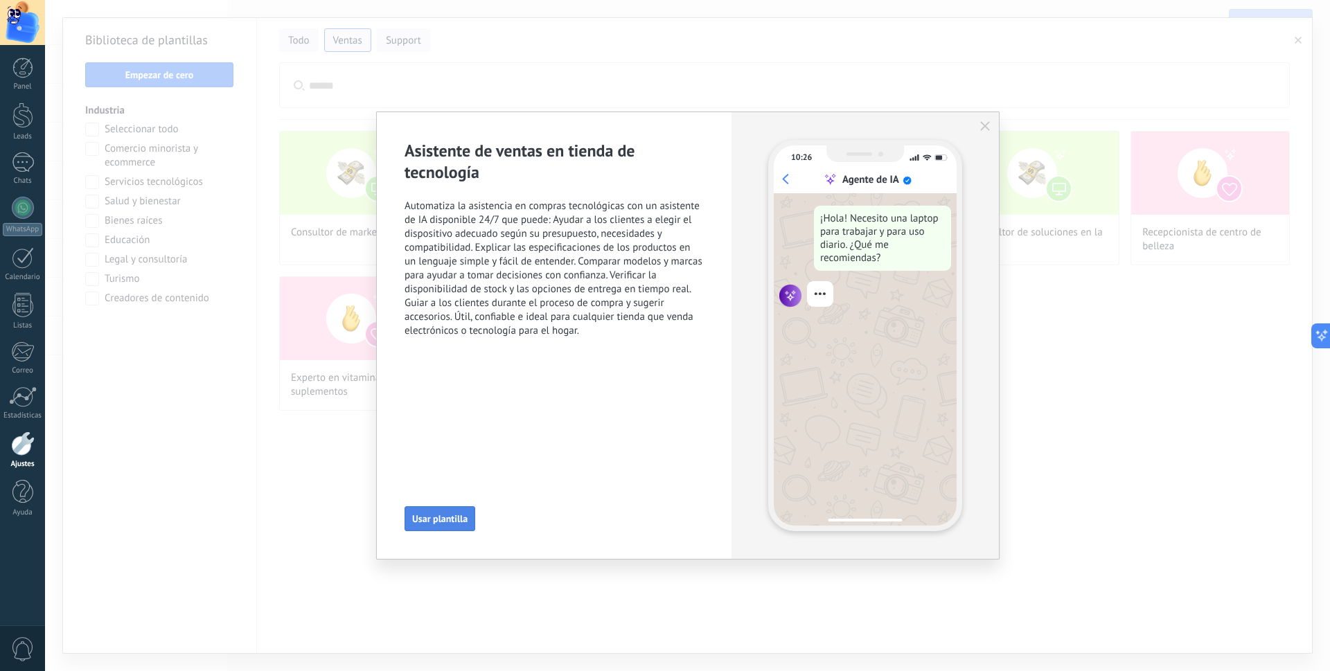
click at [439, 521] on span "Usar plantilla" at bounding box center [439, 519] width 55 height 10
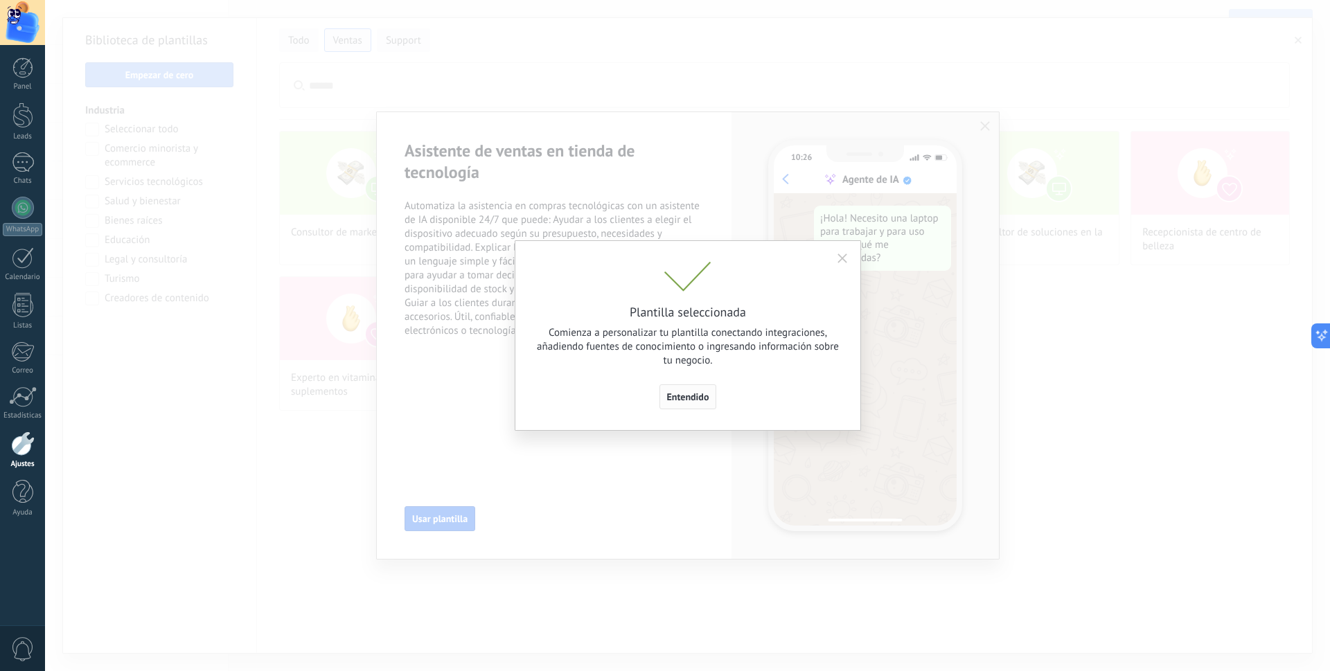
click at [686, 390] on button "Entendido" at bounding box center [687, 396] width 57 height 25
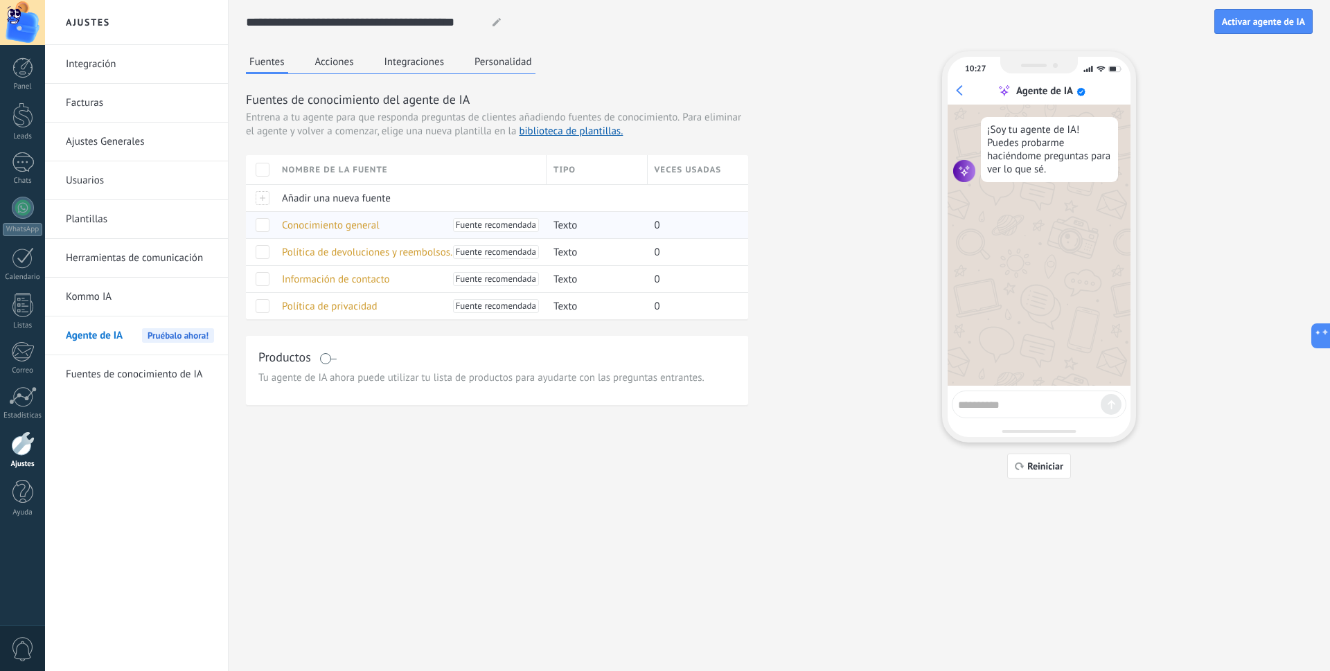
click at [469, 222] on span "Fuente recomendada" at bounding box center [496, 225] width 80 height 14
click at [298, 218] on div "Conocimiento general [PERSON_NAME] recomendada" at bounding box center [407, 225] width 265 height 26
click at [301, 229] on span "Conocimiento general" at bounding box center [331, 225] width 98 height 13
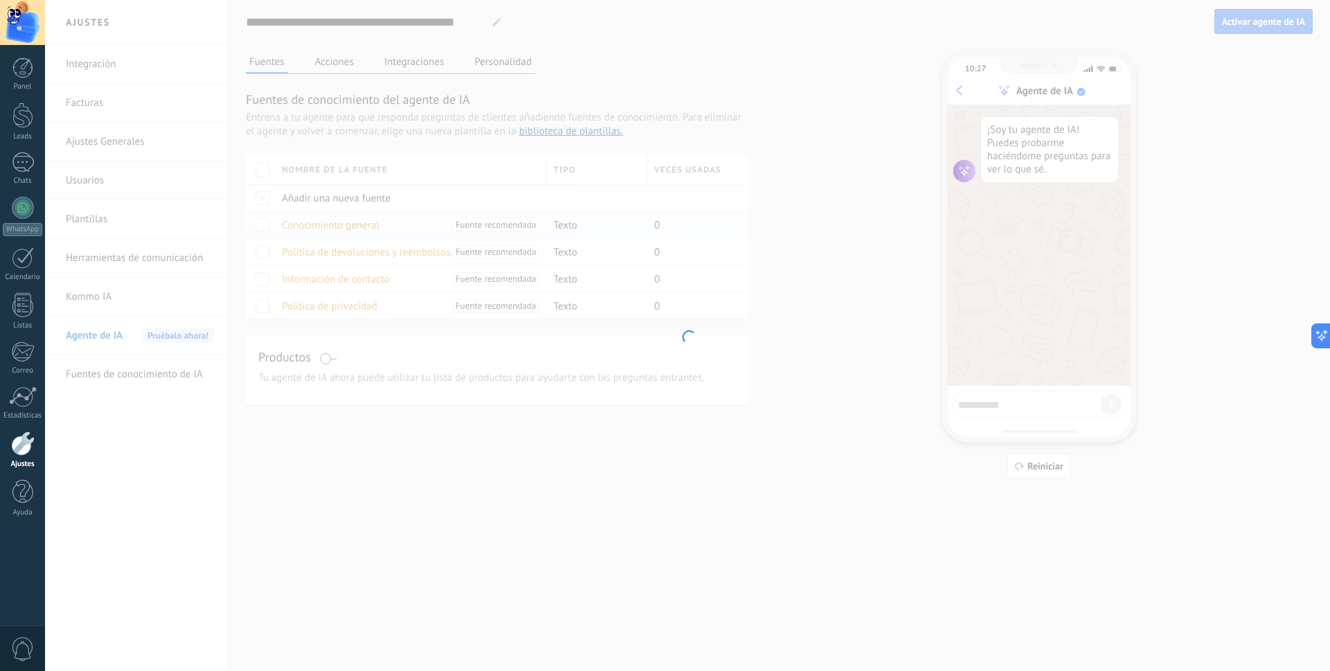
type input "**********"
type textarea "**********"
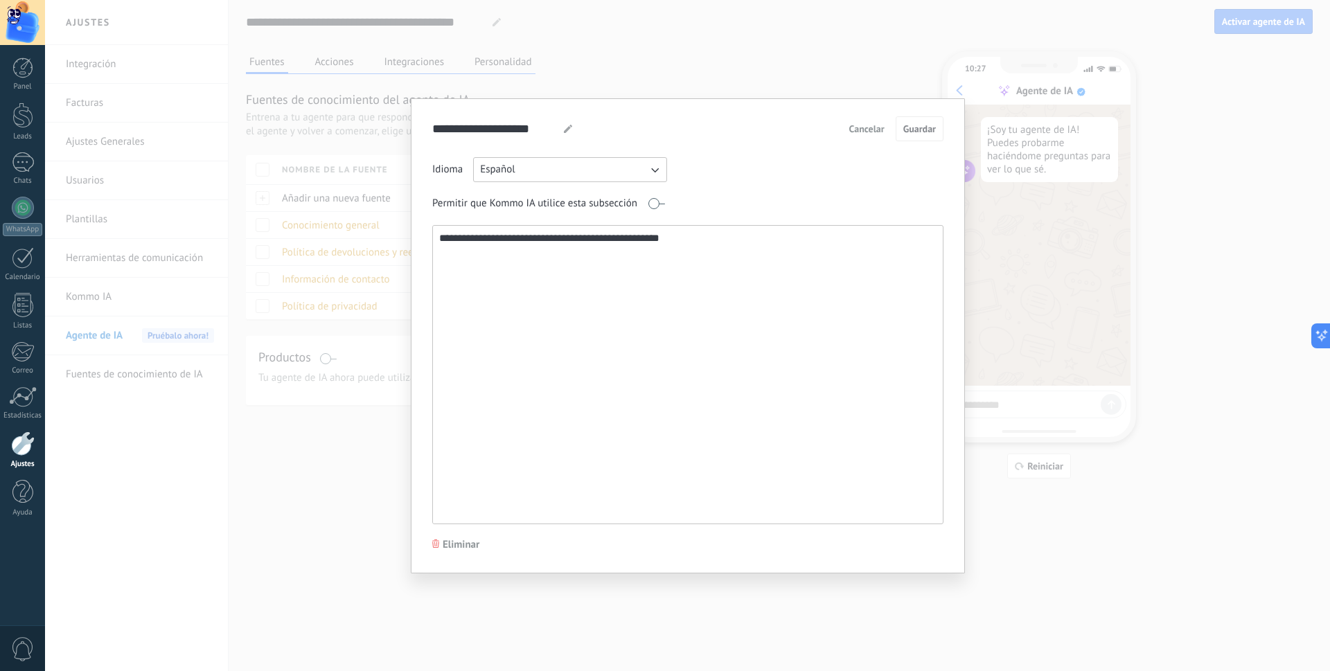
click at [616, 263] on textarea "**********" at bounding box center [686, 375] width 507 height 298
click at [878, 125] on span "Cancelar" at bounding box center [866, 129] width 35 height 10
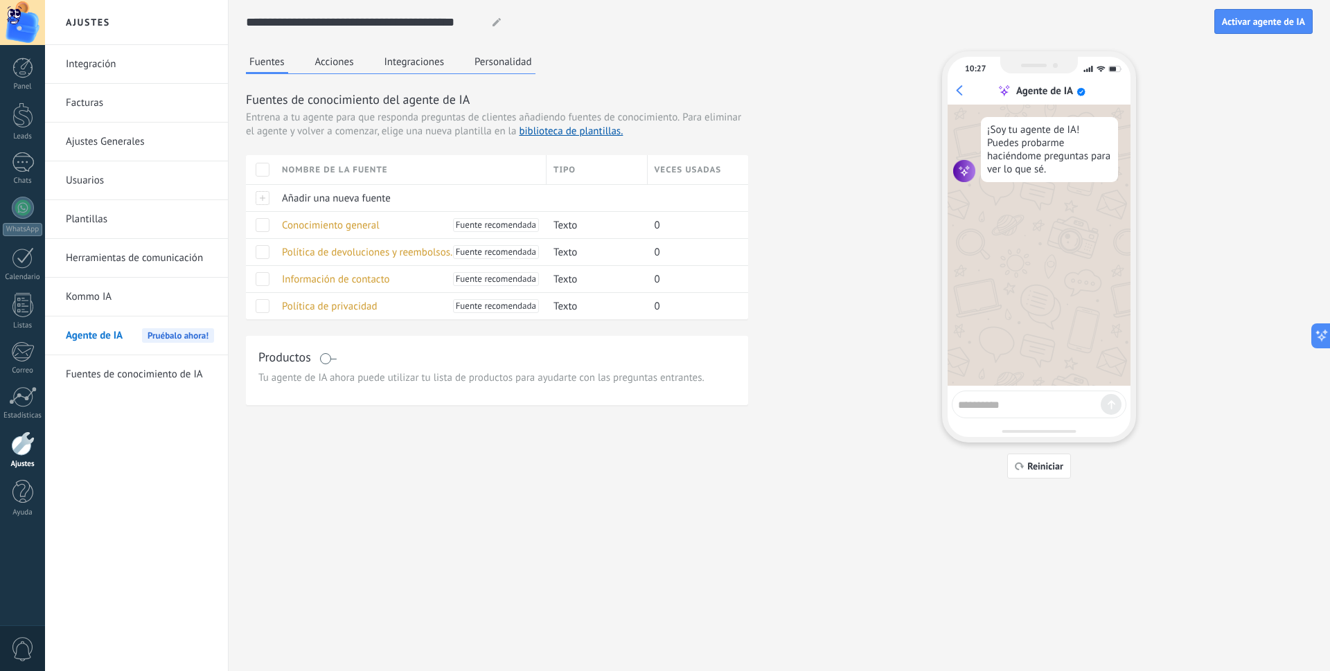
click at [298, 162] on div "Nombre de la fuente" at bounding box center [410, 169] width 271 height 29
click at [265, 195] on div at bounding box center [260, 197] width 29 height 27
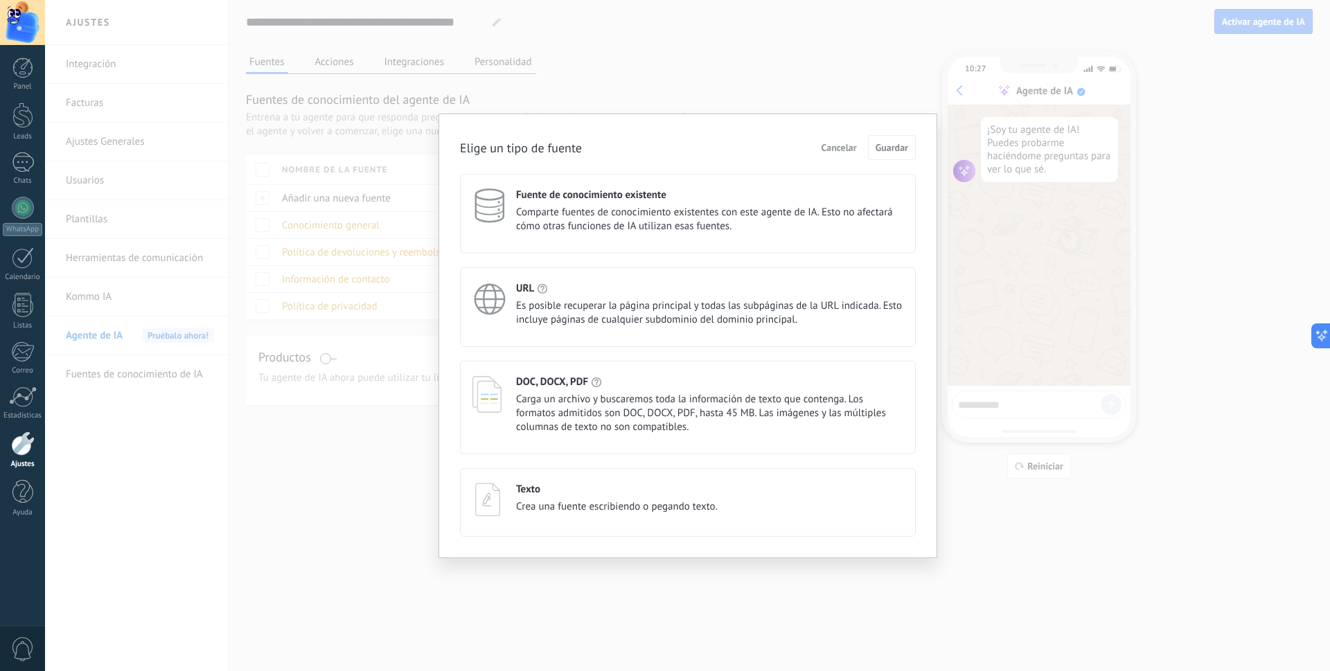
click at [839, 138] on button "Cancelar" at bounding box center [839, 147] width 48 height 21
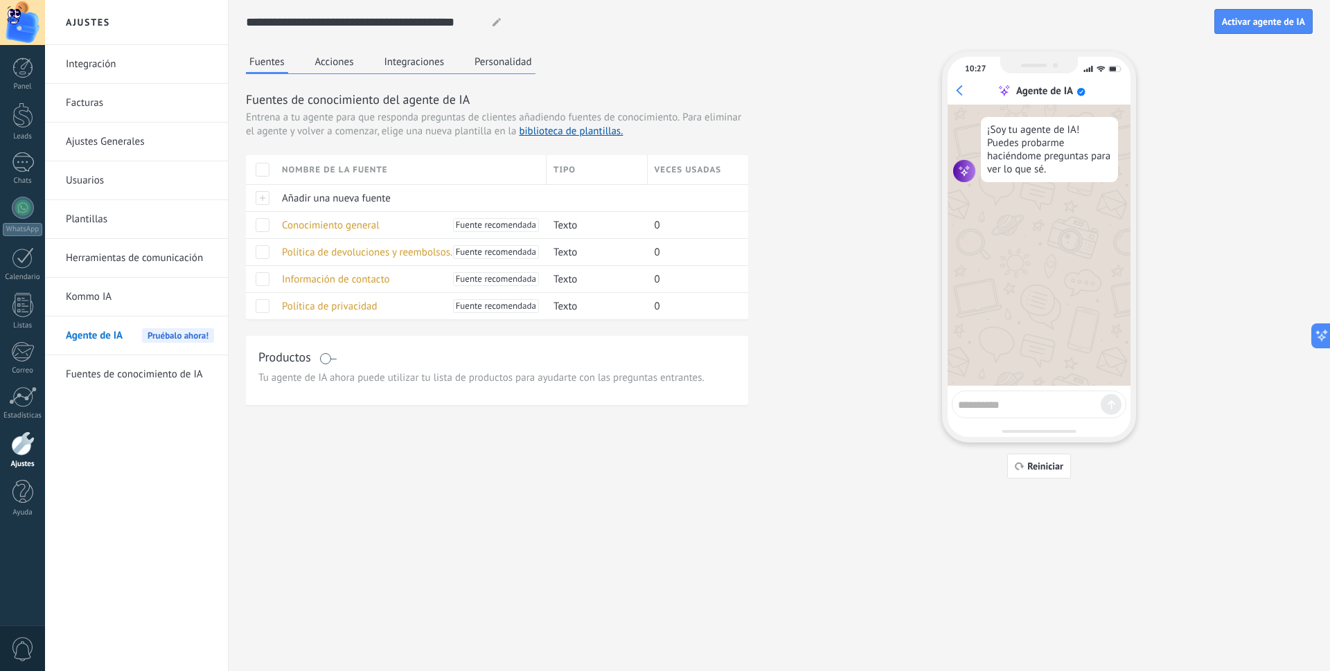
click at [115, 295] on link "Kommo IA" at bounding box center [140, 297] width 148 height 39
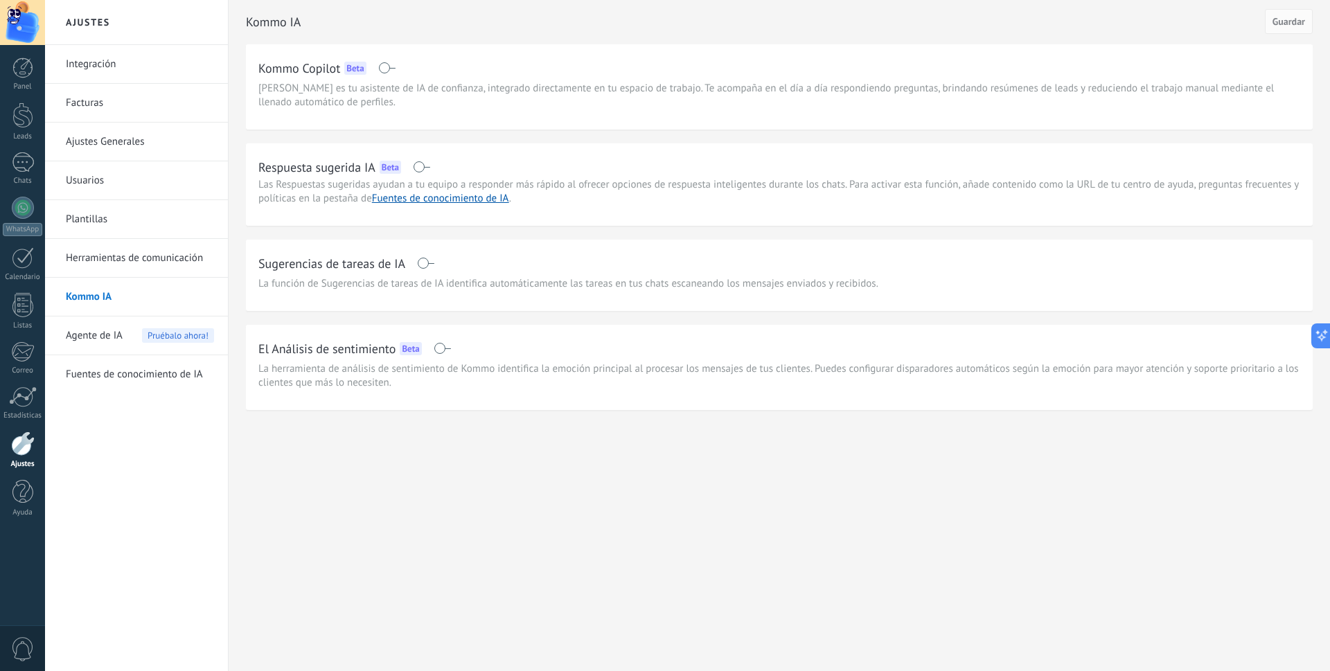
click at [125, 332] on div "Agente de IA Pruébalo ahora!" at bounding box center [140, 335] width 148 height 39
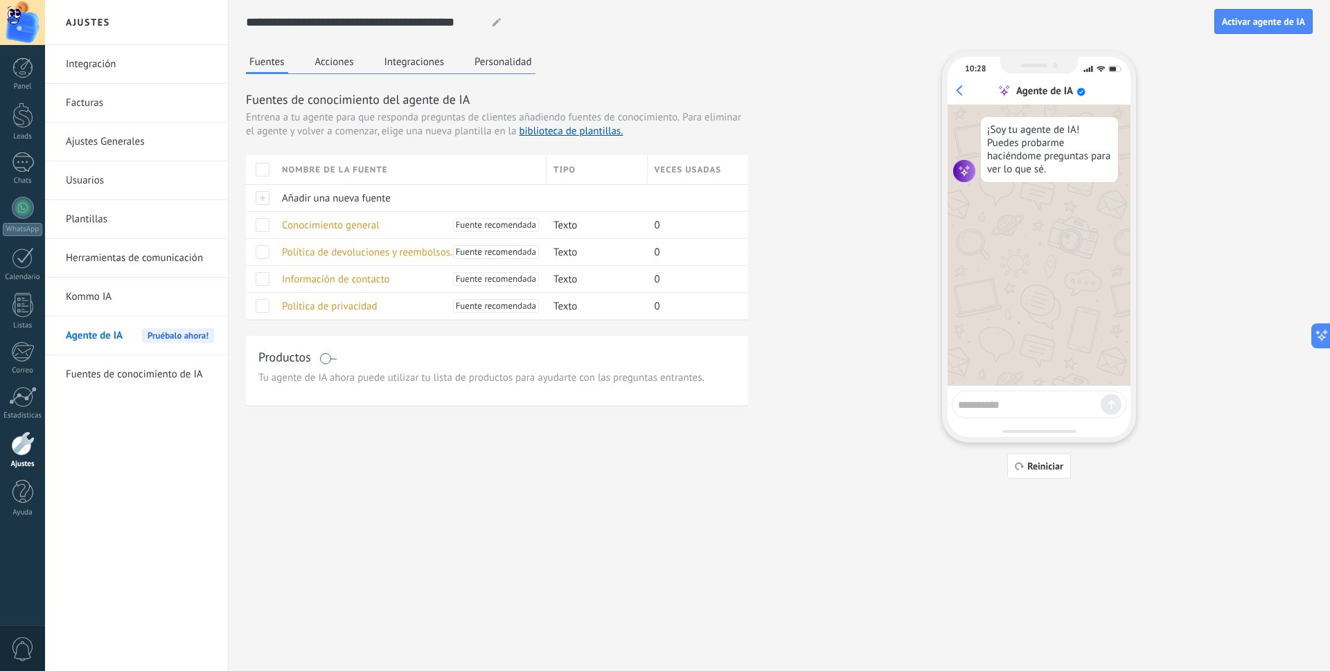
click at [342, 59] on button "Acciones" at bounding box center [335, 61] width 46 height 21
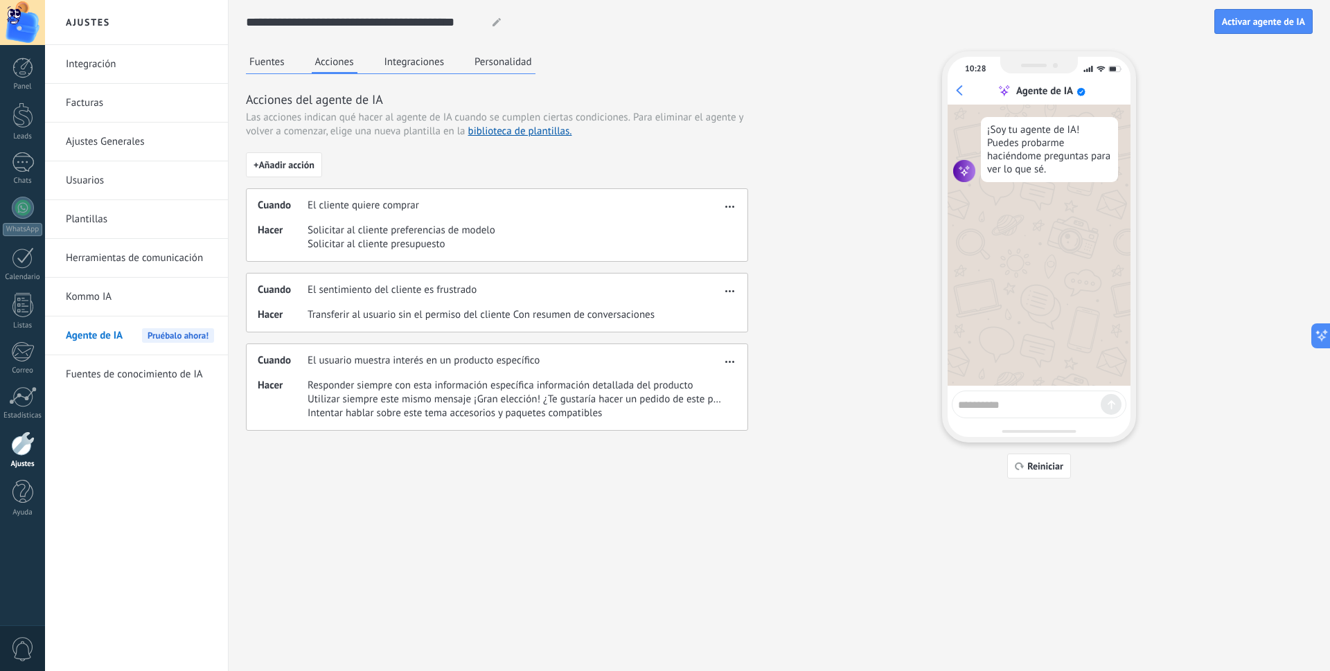
click at [410, 62] on button "Integraciones" at bounding box center [414, 61] width 67 height 21
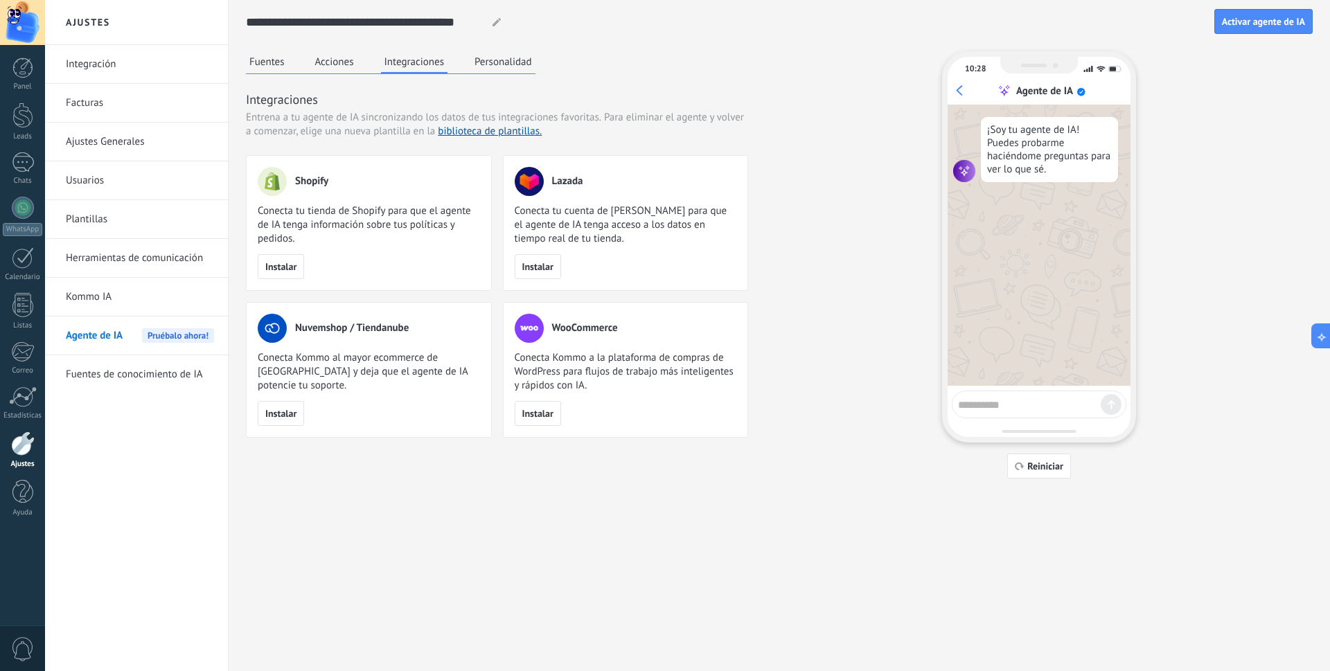
click at [323, 324] on span "Nuvemshop / Tiendanube" at bounding box center [352, 328] width 114 height 14
click at [399, 331] on span "Nuvemshop / Tiendanube" at bounding box center [352, 328] width 114 height 14
copy span "Tiendanube"
click at [510, 61] on button "Personalidad" at bounding box center [503, 61] width 64 height 21
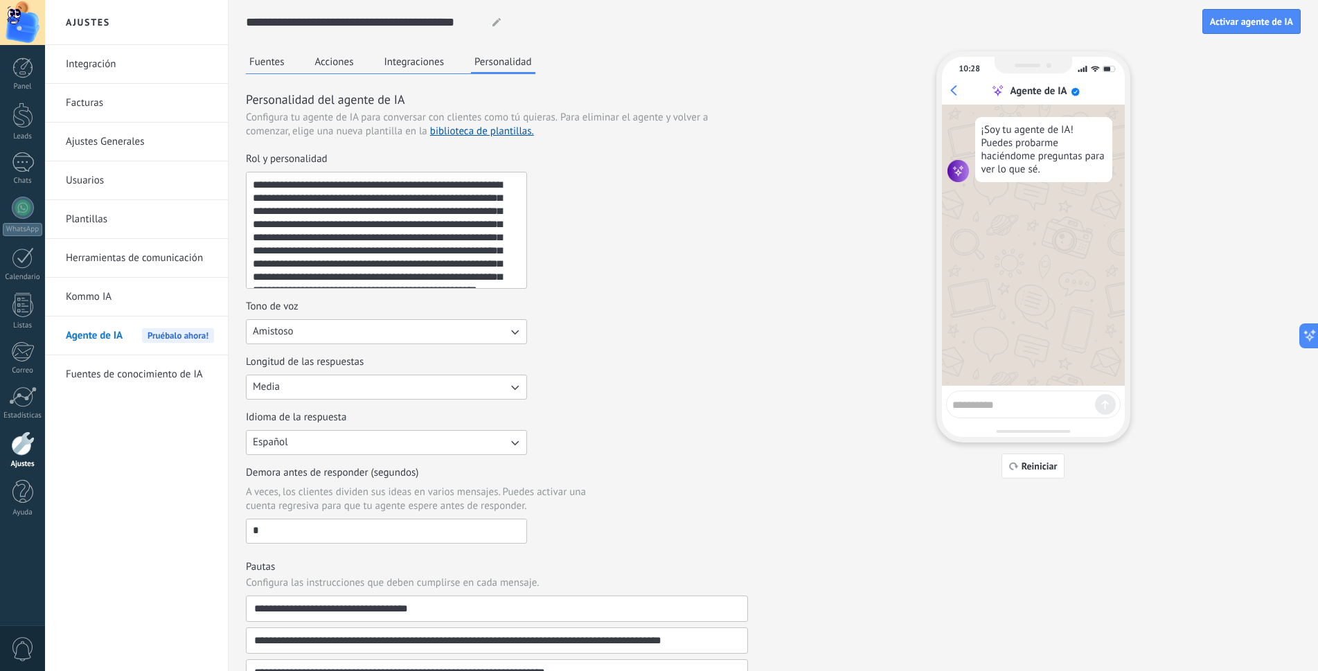
click at [418, 59] on button "Integraciones" at bounding box center [414, 61] width 67 height 21
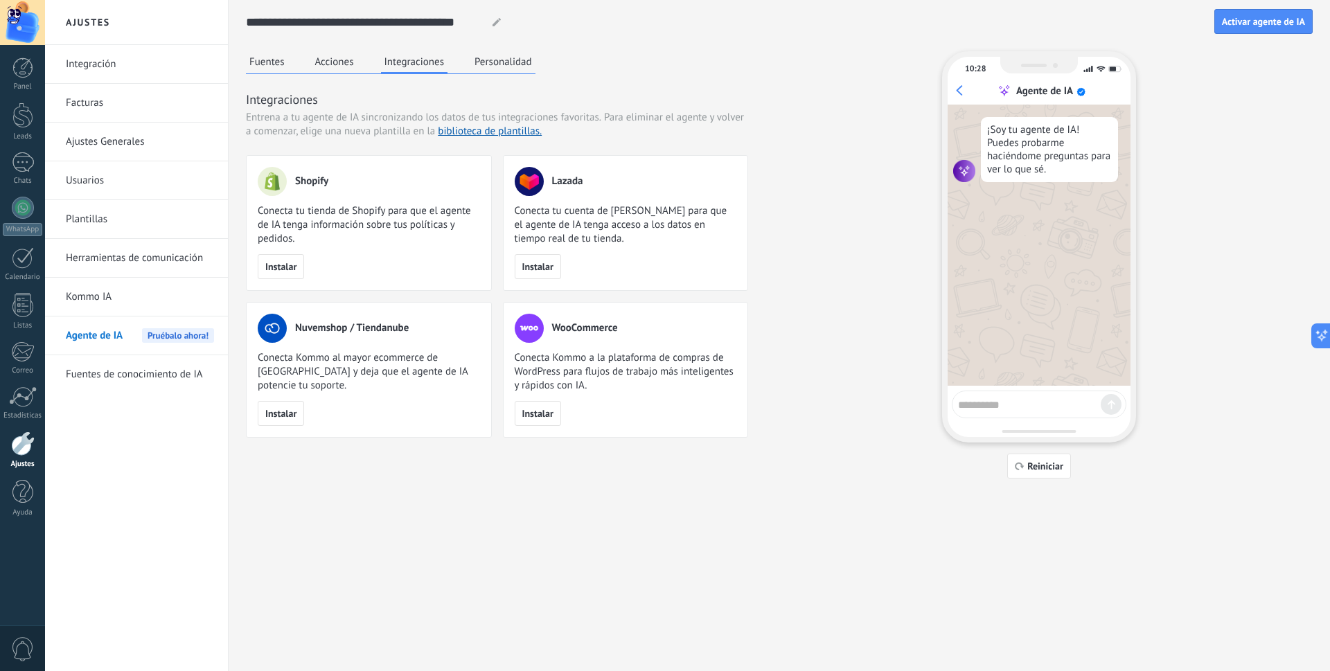
click at [331, 73] on div "Fuentes Acciones Integraciones Personalidad" at bounding box center [390, 62] width 289 height 23
click at [337, 60] on button "Acciones" at bounding box center [335, 61] width 46 height 21
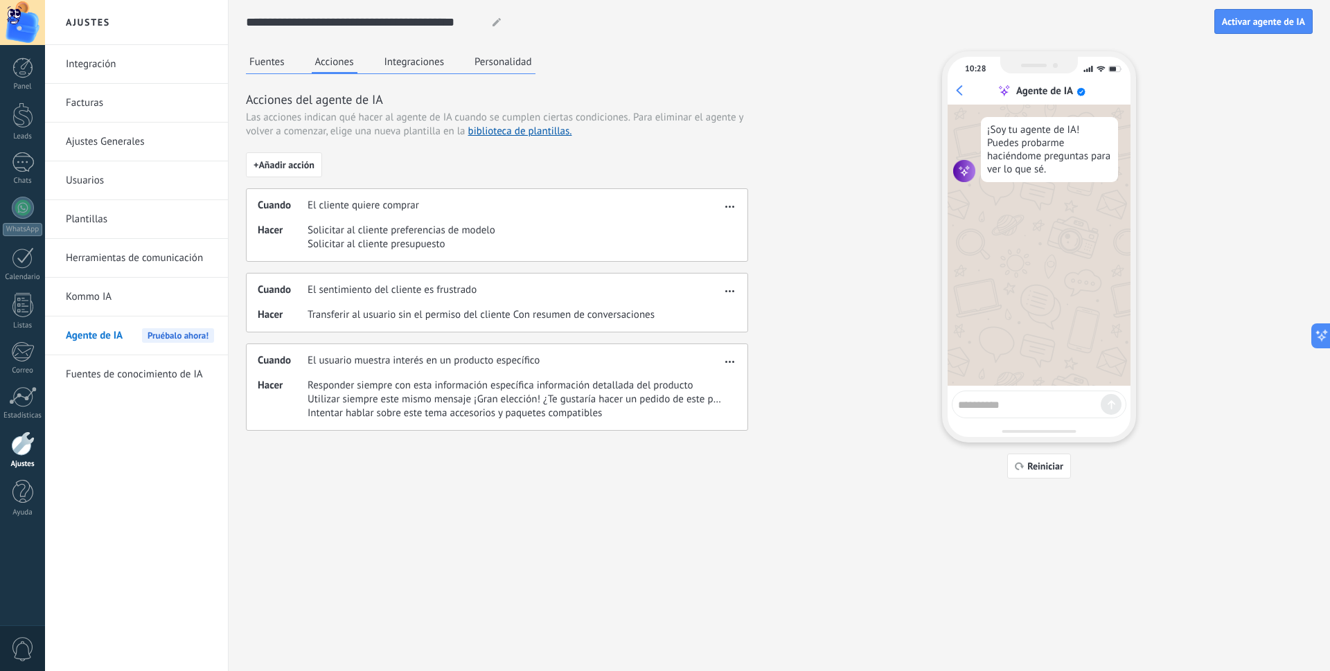
click at [275, 62] on button "Fuentes" at bounding box center [267, 61] width 42 height 21
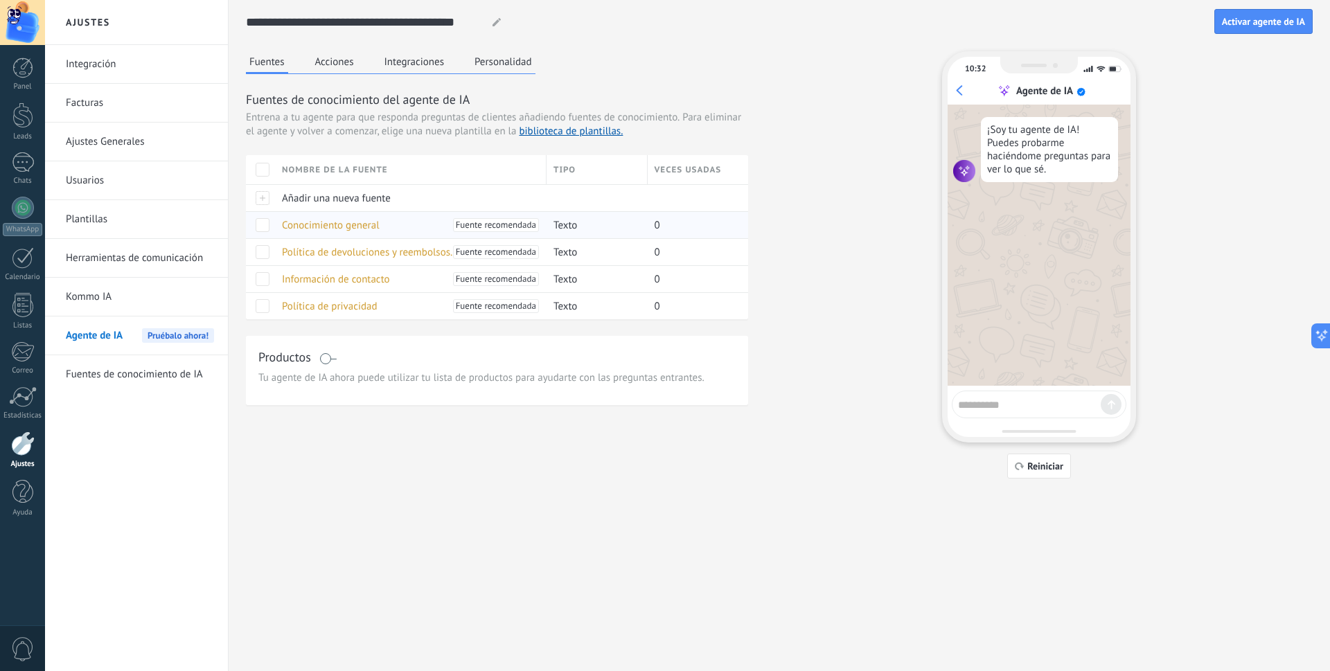
click at [322, 220] on span "Conocimiento general" at bounding box center [331, 225] width 98 height 13
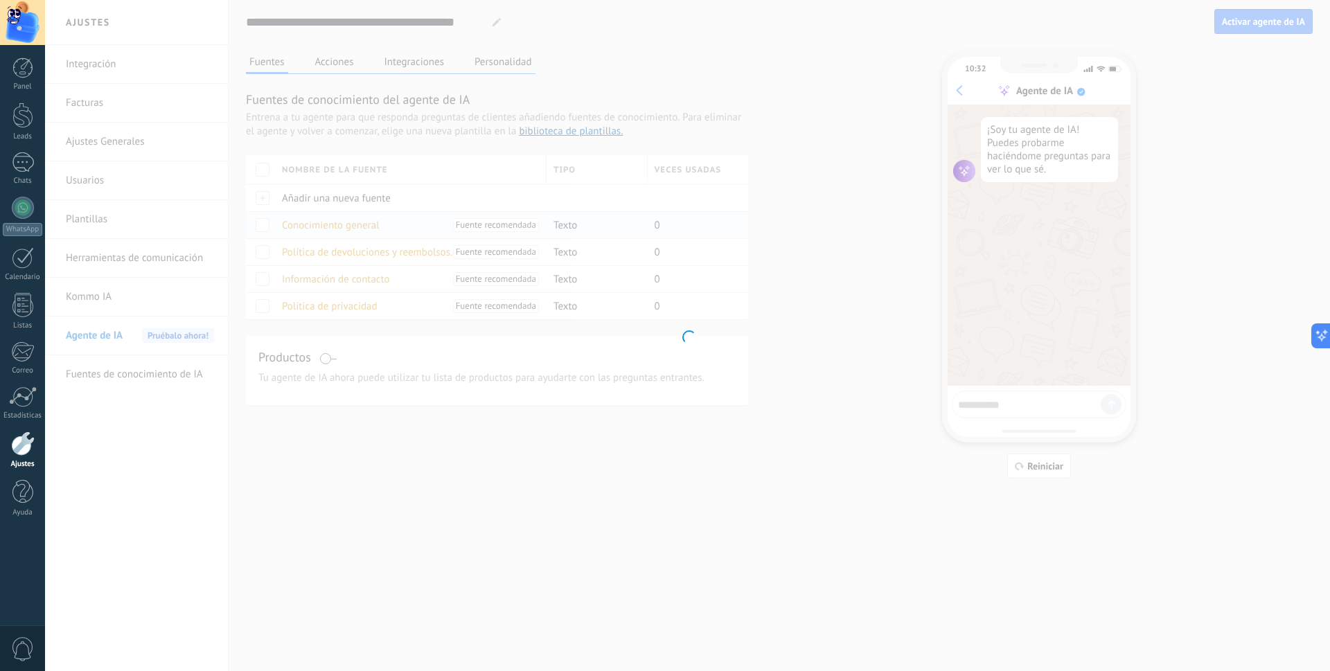
type input "**********"
type textarea "**********"
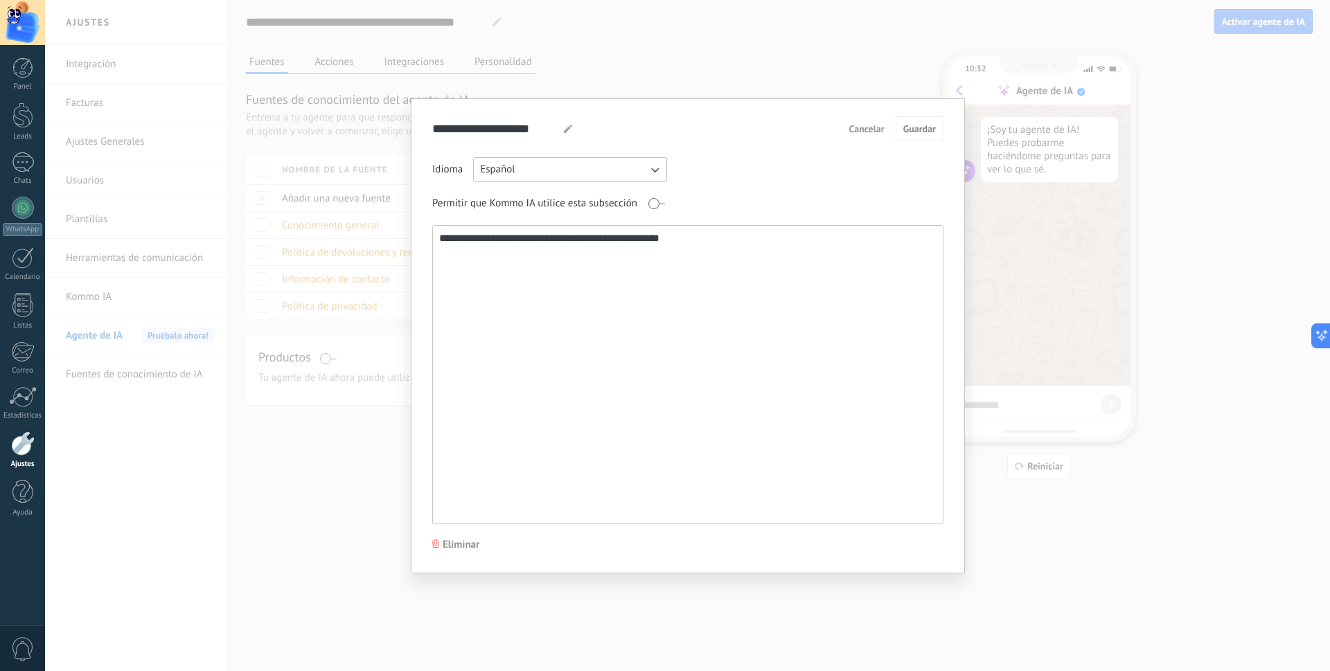
click at [608, 307] on textarea "**********" at bounding box center [686, 375] width 507 height 298
drag, startPoint x: 803, startPoint y: 260, endPoint x: 457, endPoint y: 217, distance: 348.9
click at [454, 218] on div "**********" at bounding box center [687, 340] width 511 height 367
click at [866, 130] on span "Cancelar" at bounding box center [866, 129] width 35 height 10
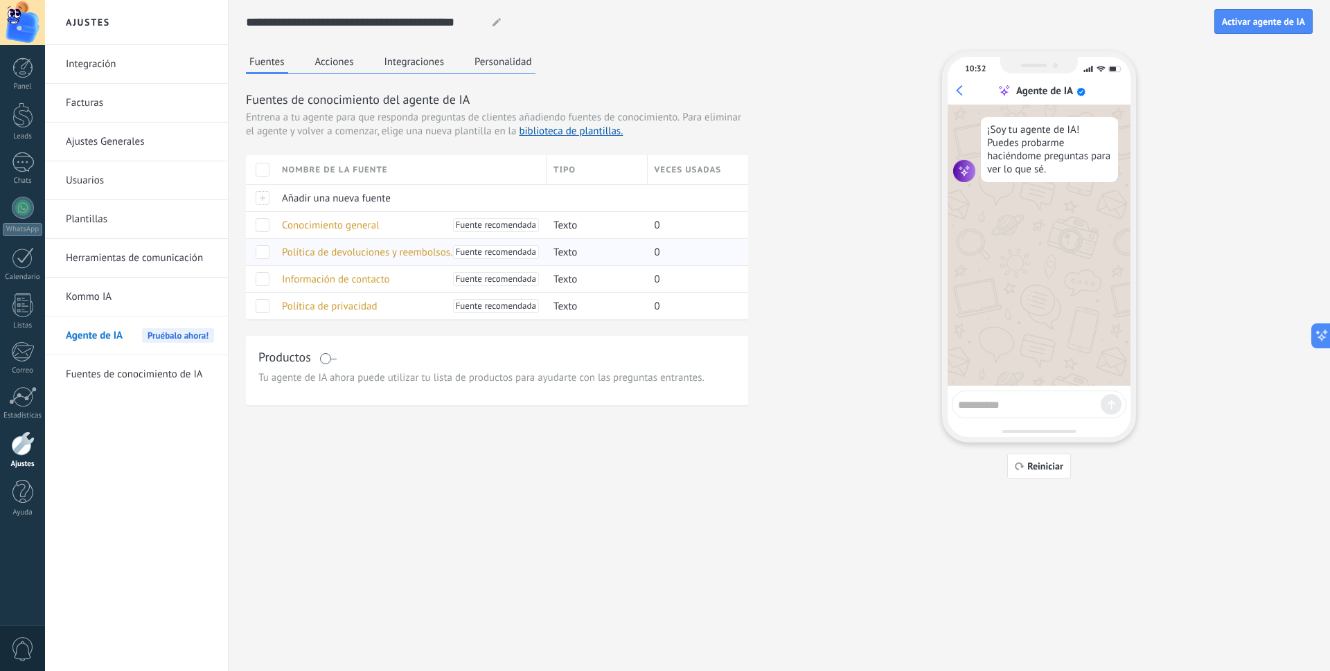
click at [404, 251] on span "Política de devoluciones y reembolsos." at bounding box center [367, 252] width 170 height 13
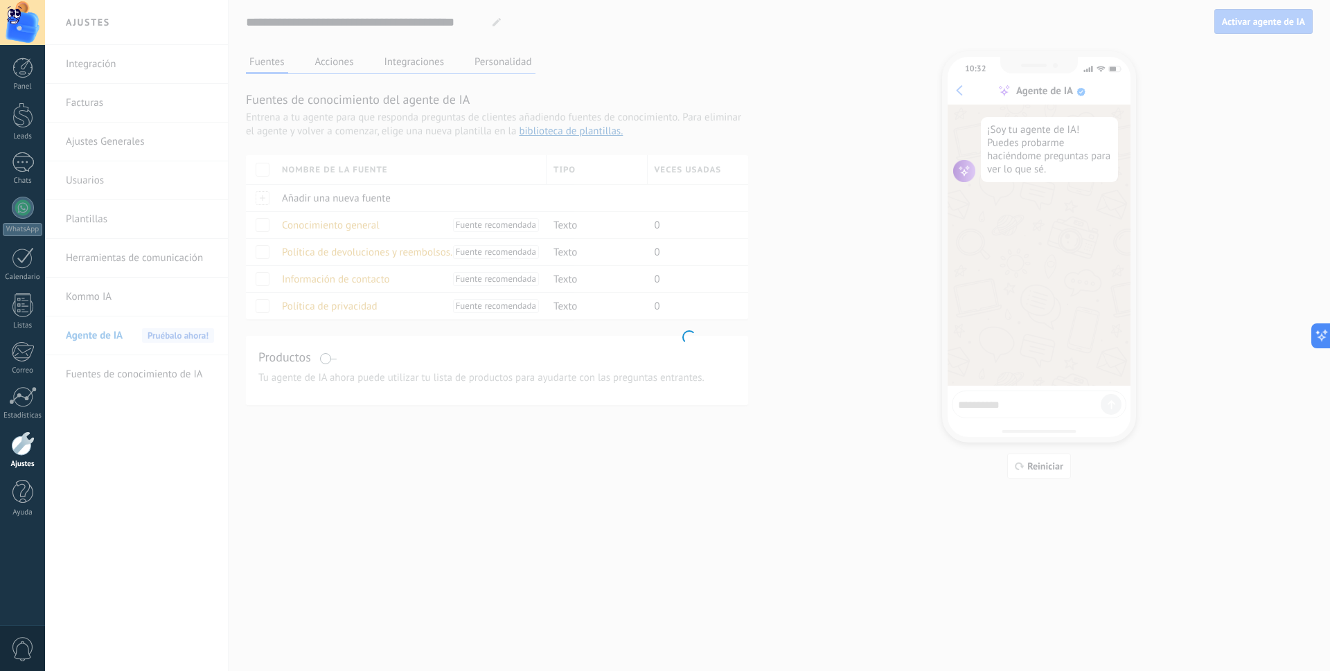
type input "**********"
type textarea "**********"
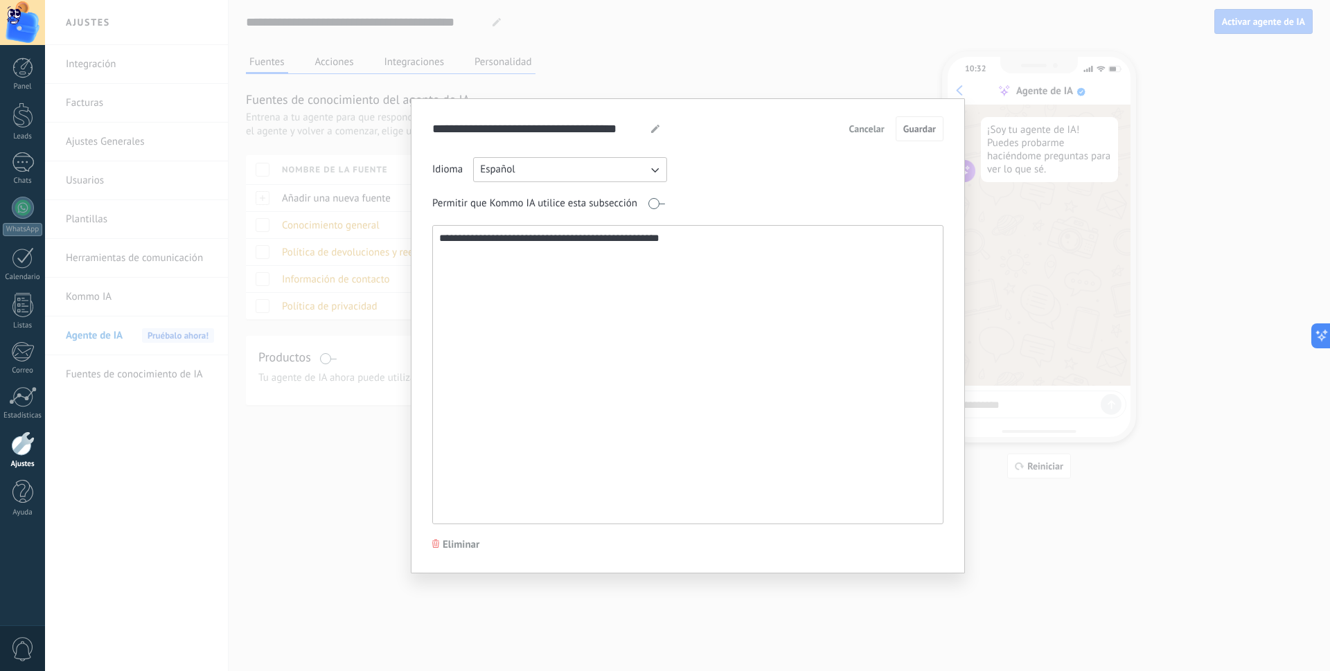
click at [858, 138] on button "Cancelar" at bounding box center [867, 128] width 48 height 21
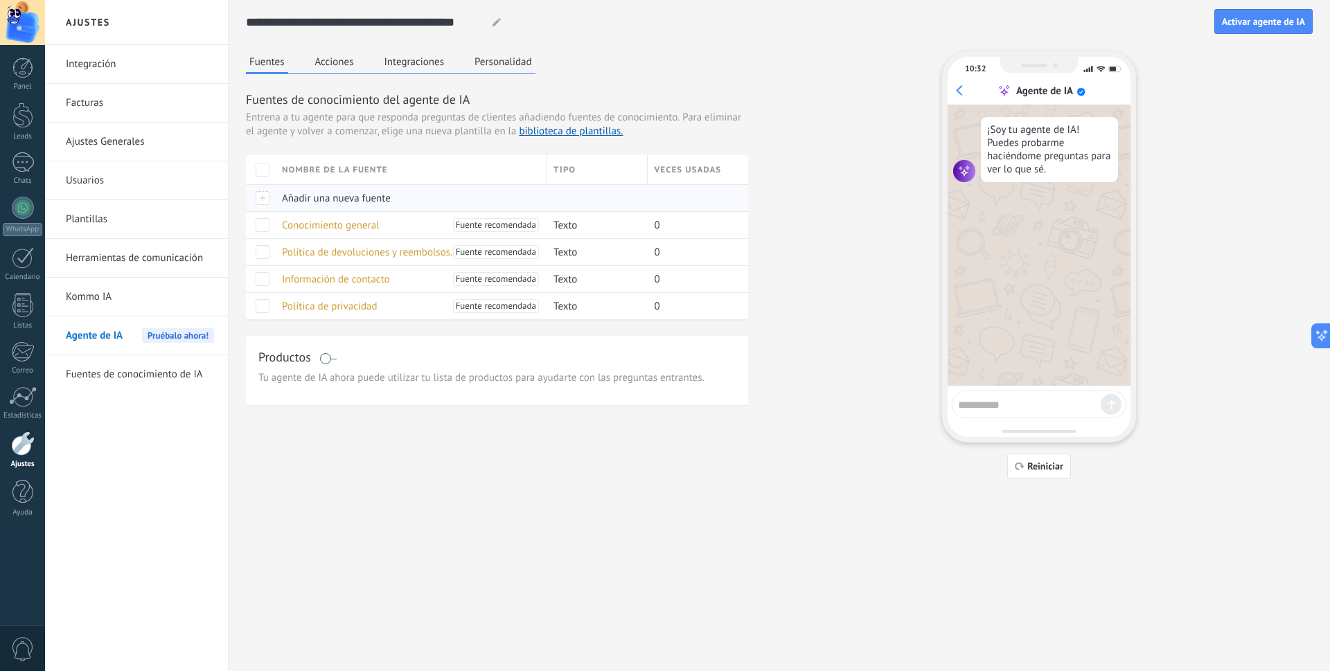
click at [359, 202] on span "Añadir una nueva fuente" at bounding box center [336, 198] width 109 height 13
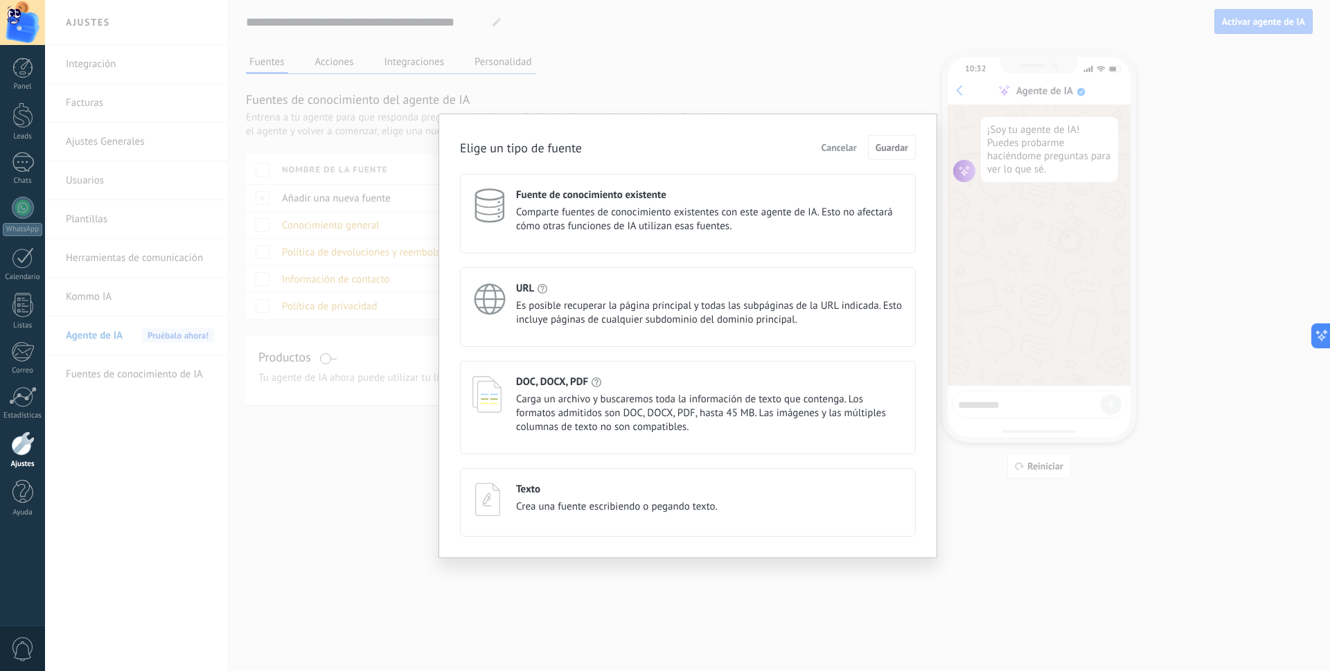
click at [715, 319] on span "Es posible recuperar la página principal y todas las subpáginas de la URL indic…" at bounding box center [709, 313] width 387 height 28
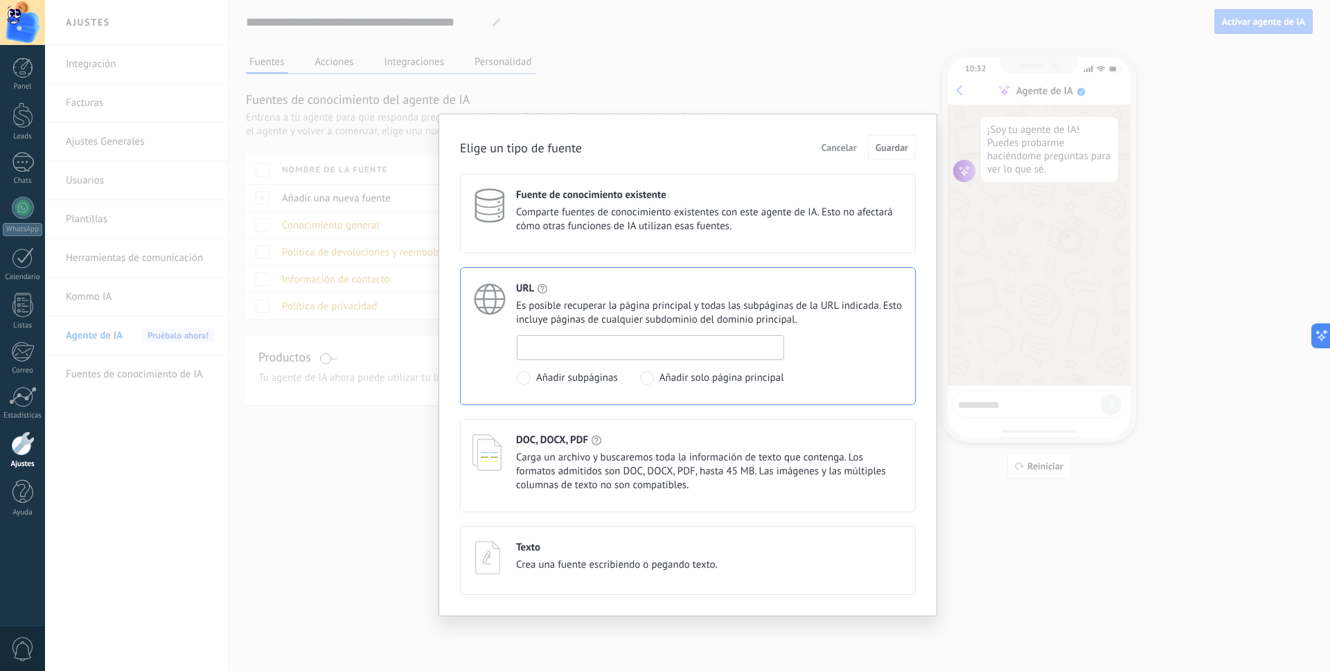
click at [663, 343] on input at bounding box center [650, 347] width 266 height 22
type input "**********"
click at [888, 140] on button "Guardar" at bounding box center [892, 147] width 48 height 25
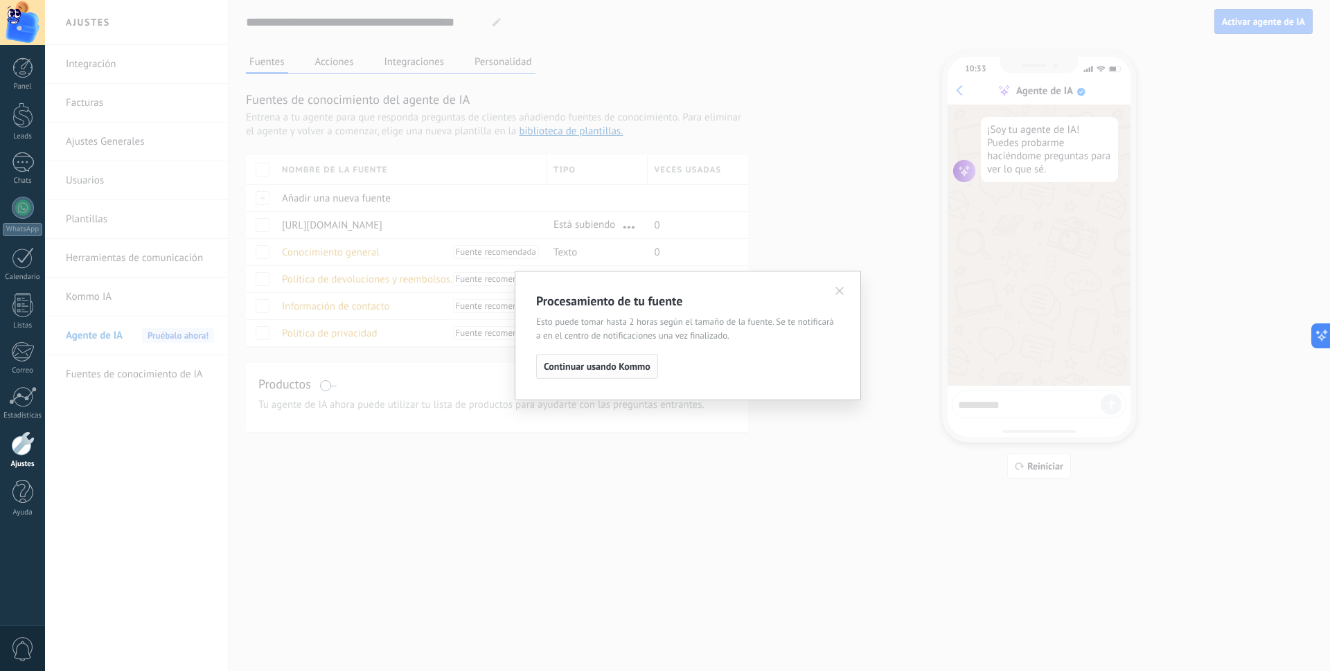
click at [634, 360] on button "Continuar usando Kommo" at bounding box center [597, 366] width 122 height 25
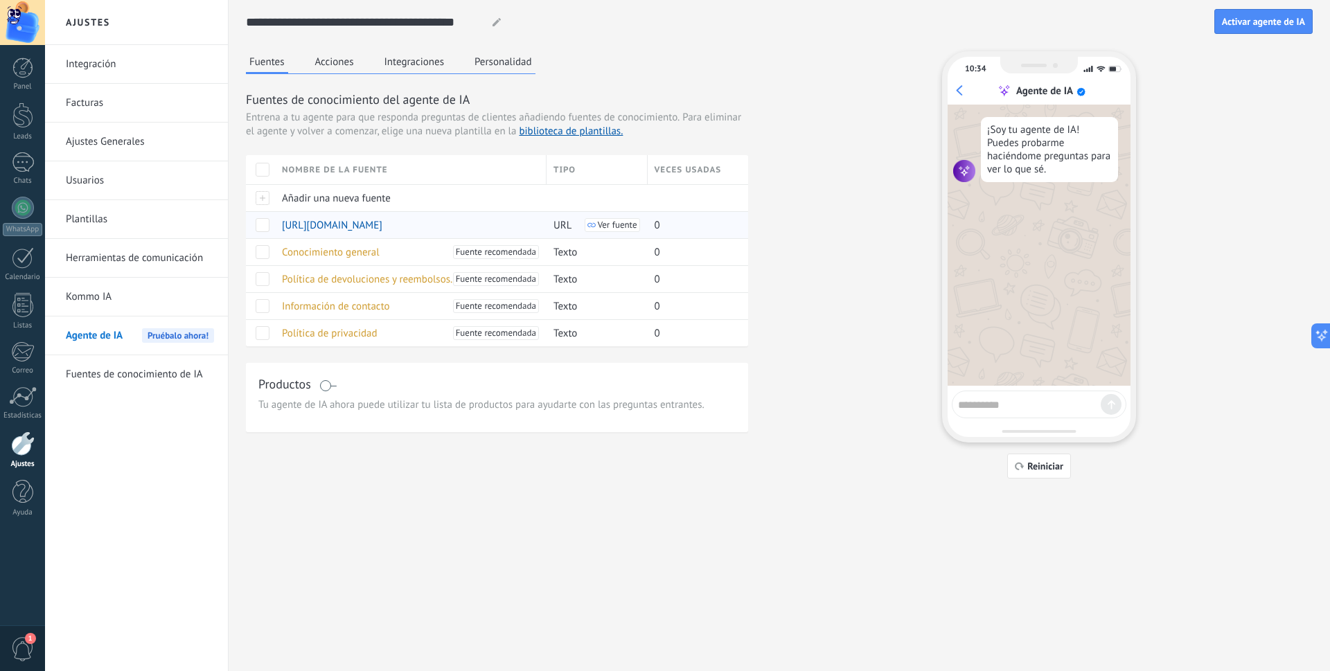
click at [598, 223] on span "Ver fuente" at bounding box center [617, 225] width 39 height 10
click at [266, 202] on div at bounding box center [260, 197] width 29 height 27
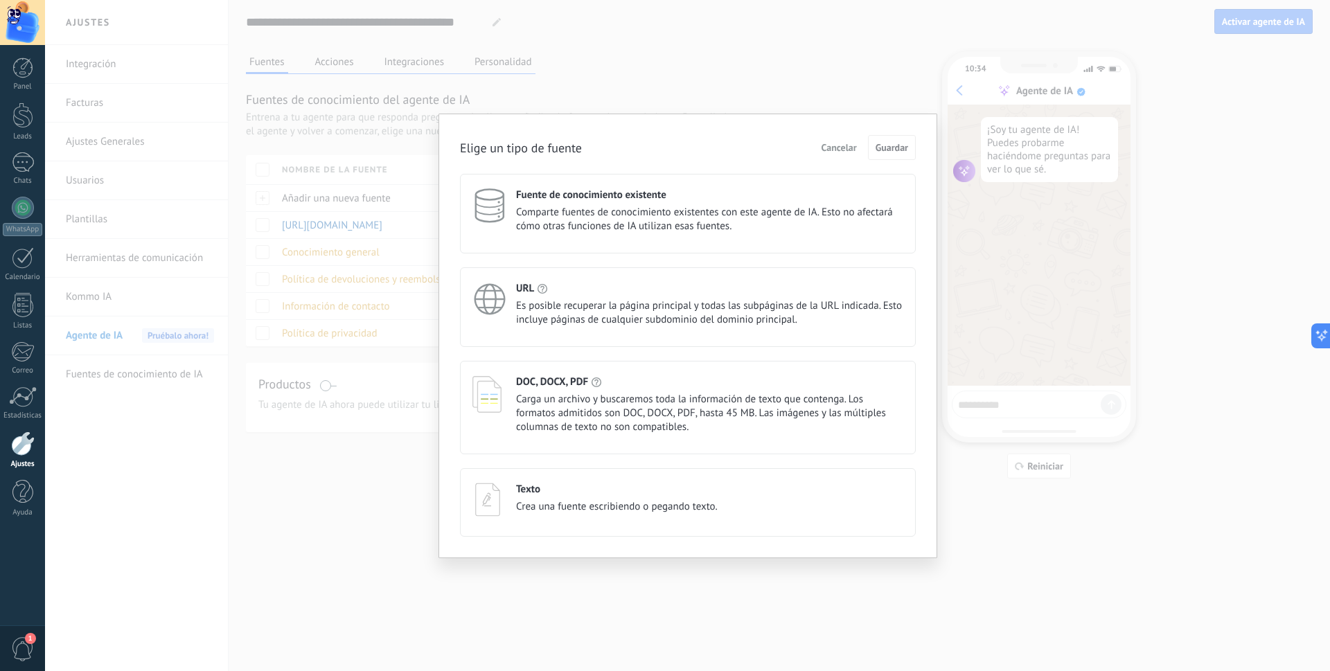
click at [850, 146] on span "Cancelar" at bounding box center [838, 148] width 35 height 10
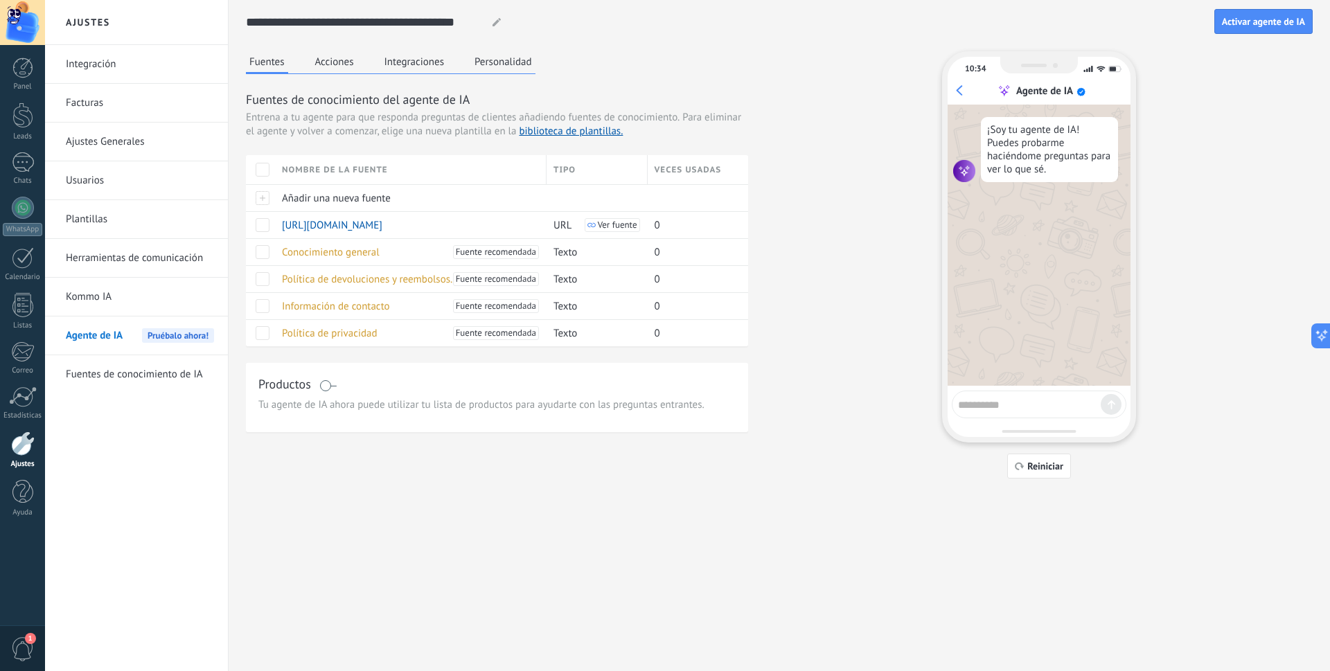
click at [147, 310] on link "Kommo IA" at bounding box center [140, 297] width 148 height 39
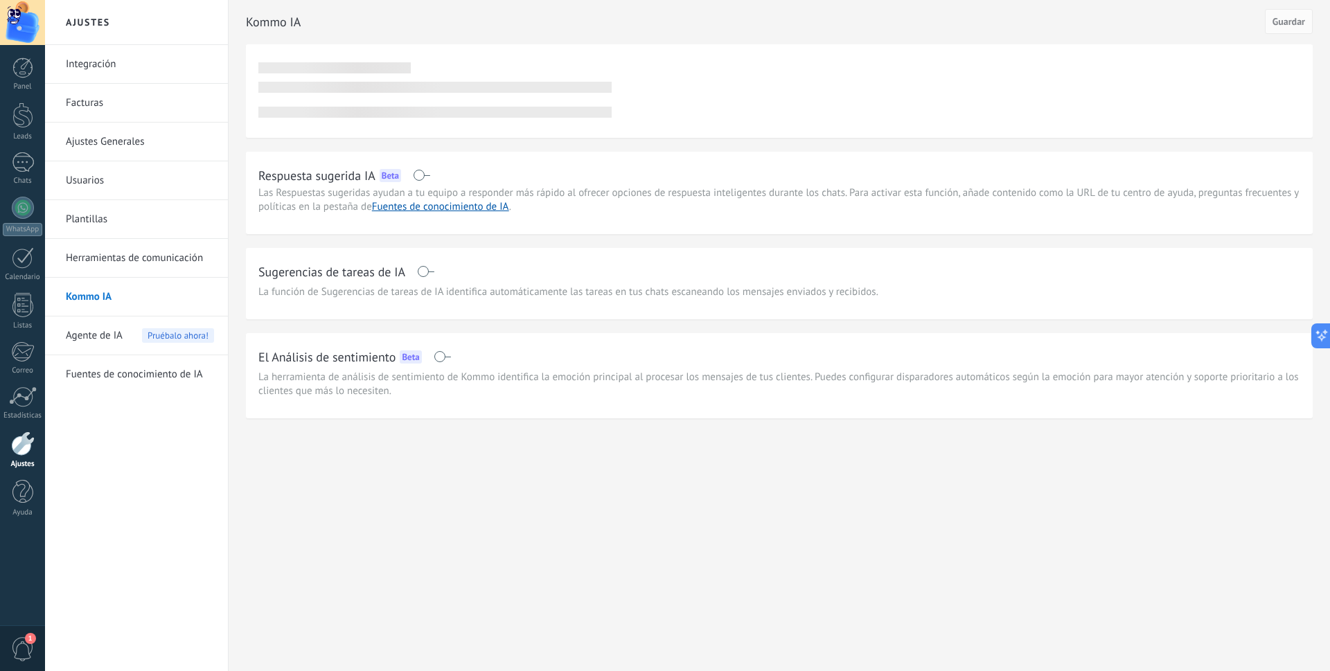
click at [148, 375] on link "Fuentes de conocimiento de IA" at bounding box center [140, 374] width 148 height 39
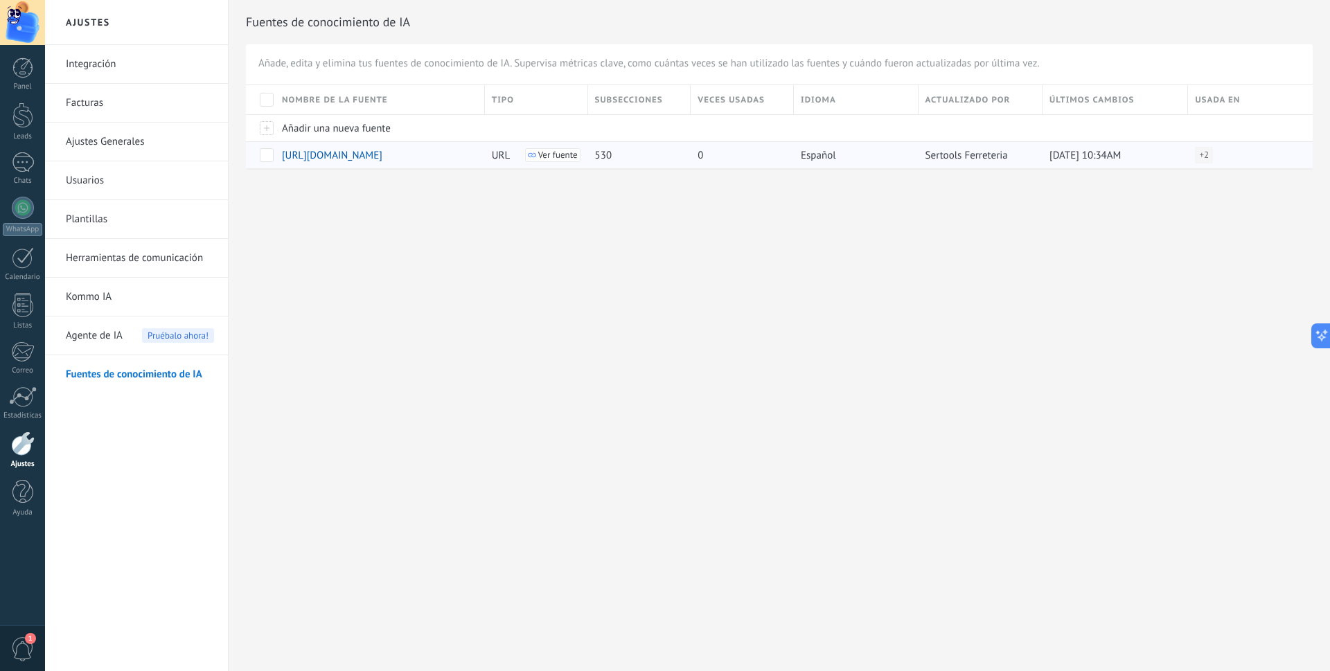
click at [553, 153] on span "Ver fuente" at bounding box center [557, 155] width 39 height 10
click at [1209, 159] on div "+ 2" at bounding box center [1204, 155] width 18 height 17
click at [119, 282] on link "Kommo IA" at bounding box center [140, 297] width 148 height 39
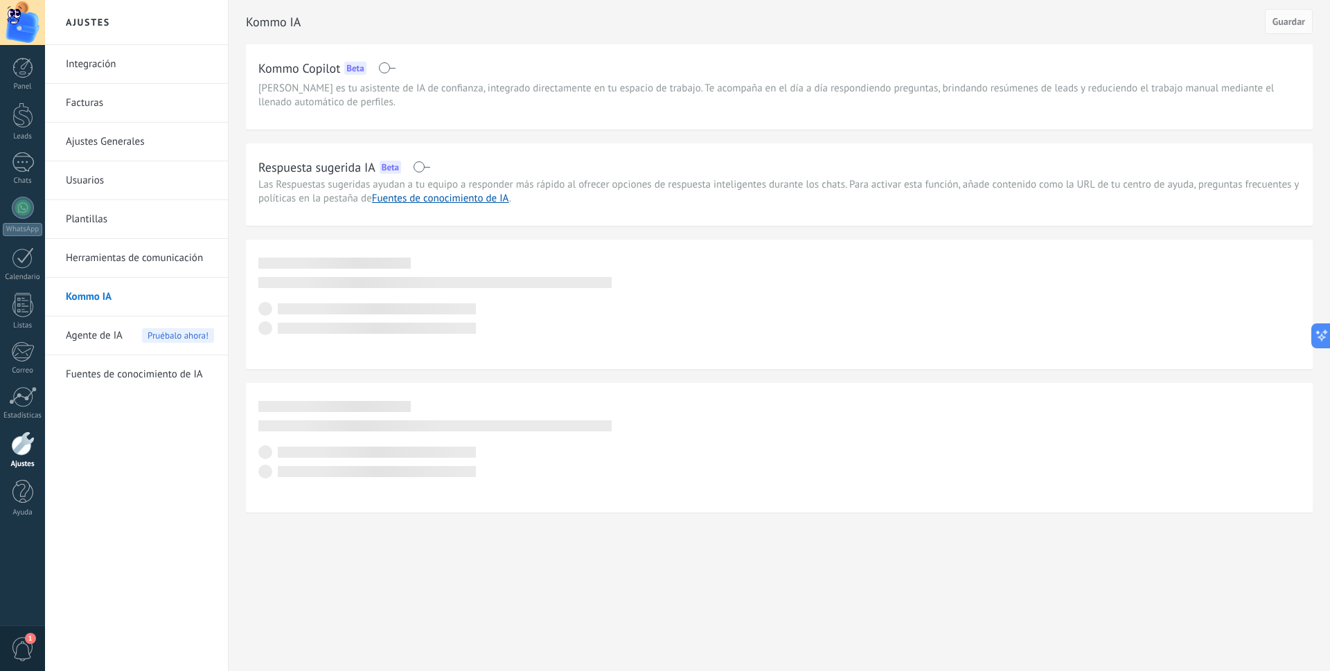
click at [114, 336] on span "Agente de IA" at bounding box center [94, 335] width 57 height 39
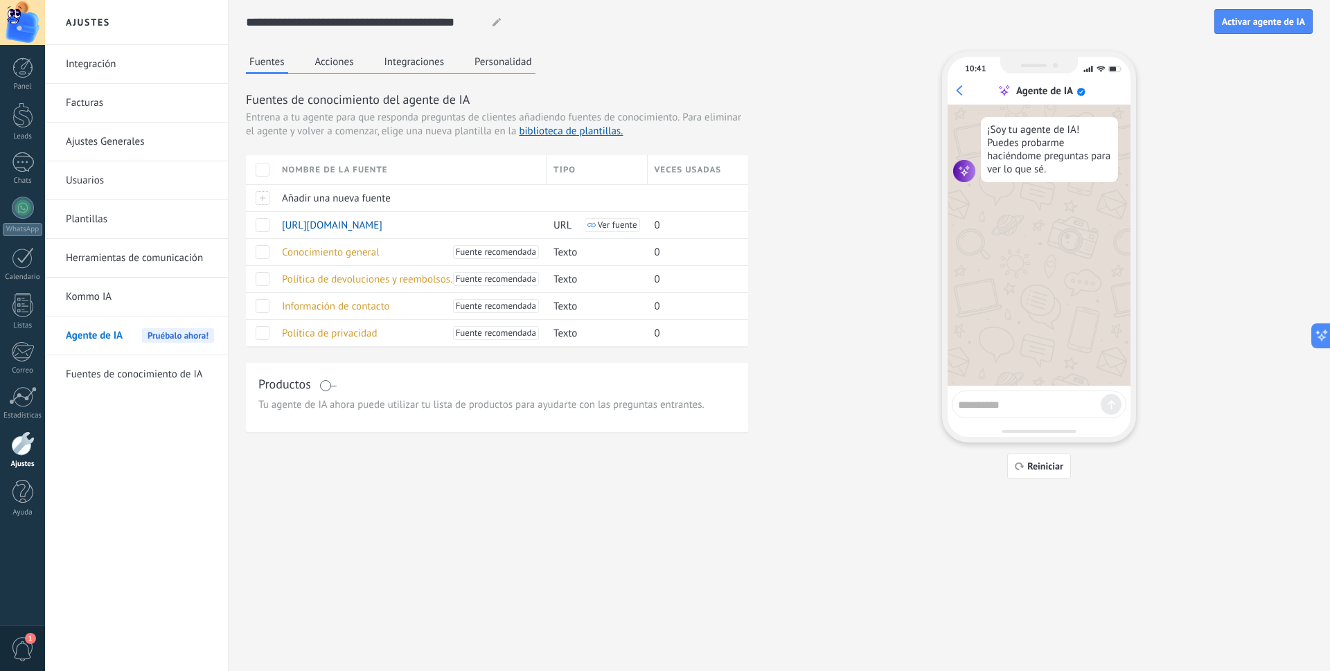
click at [111, 142] on link "Ajustes Generales" at bounding box center [140, 142] width 148 height 39
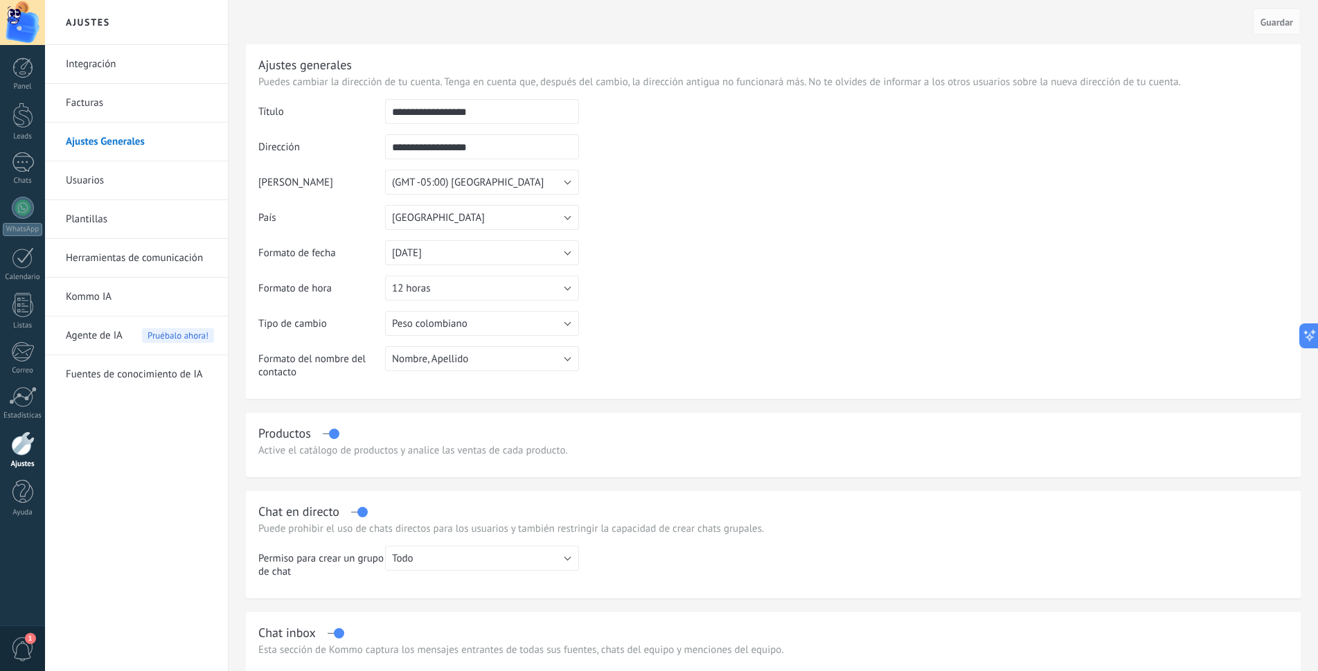
click at [110, 175] on link "Usuarios" at bounding box center [140, 180] width 148 height 39
